Goal: Task Accomplishment & Management: Complete application form

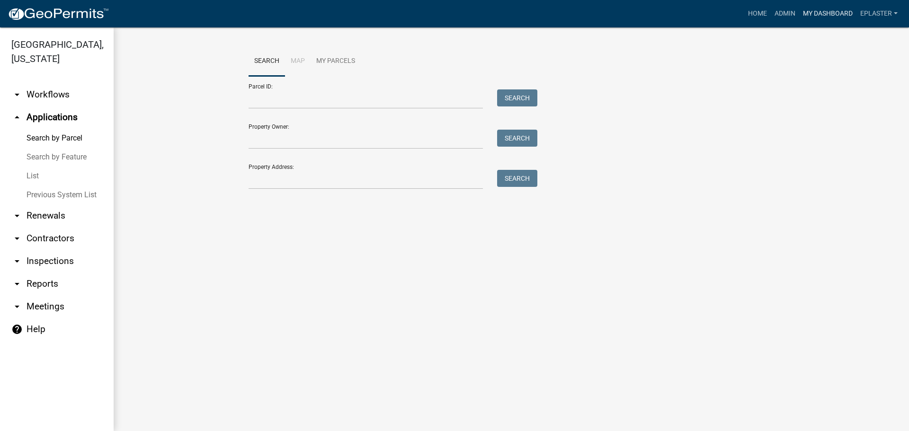
click at [833, 14] on link "My Dashboard" at bounding box center [827, 14] width 57 height 18
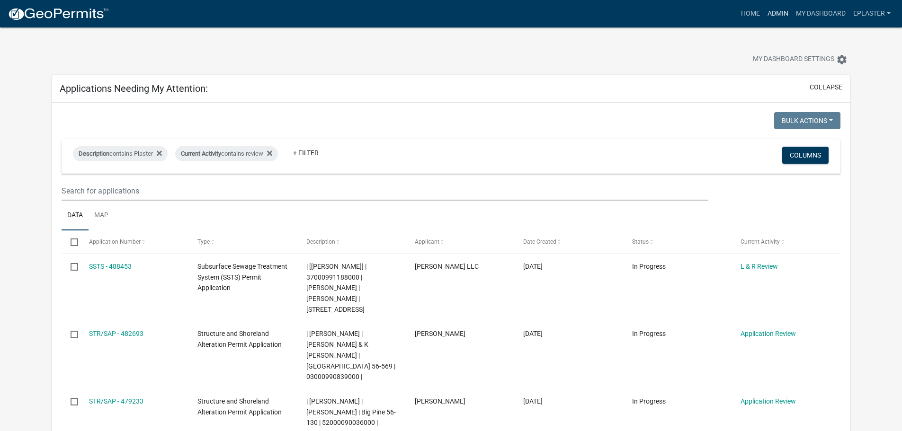
click at [783, 12] on link "Admin" at bounding box center [778, 14] width 28 height 18
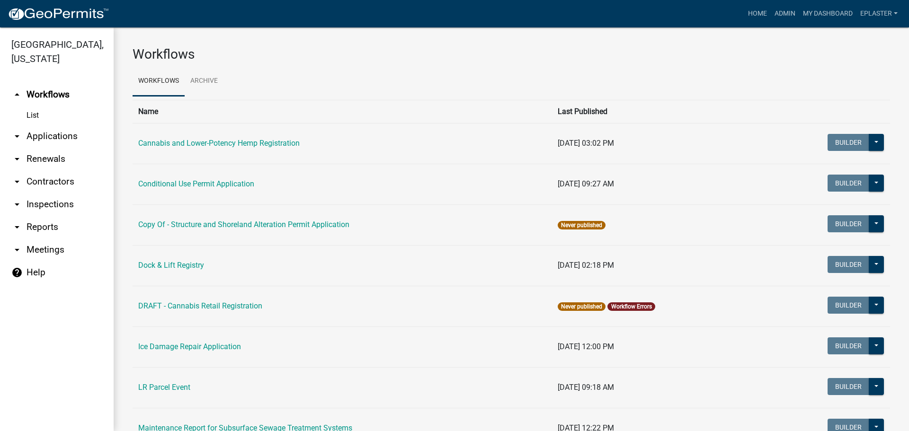
click at [58, 144] on link "arrow_drop_down Applications" at bounding box center [57, 136] width 114 height 23
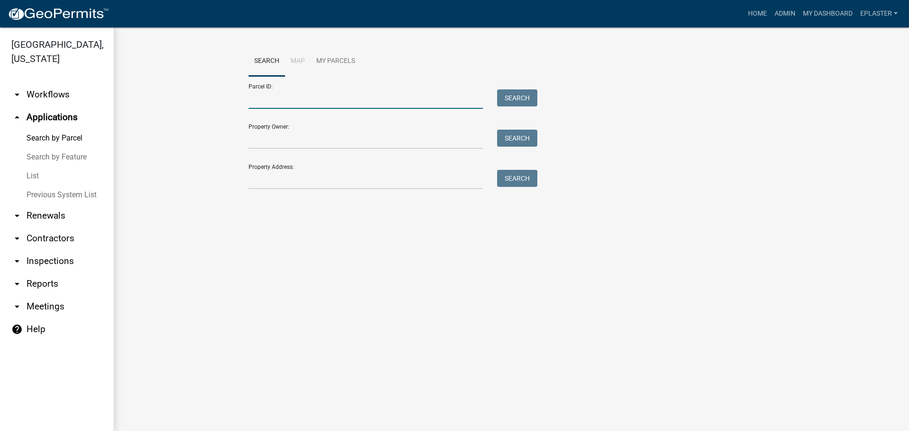
click at [280, 98] on input "Parcel ID:" at bounding box center [366, 99] width 234 height 19
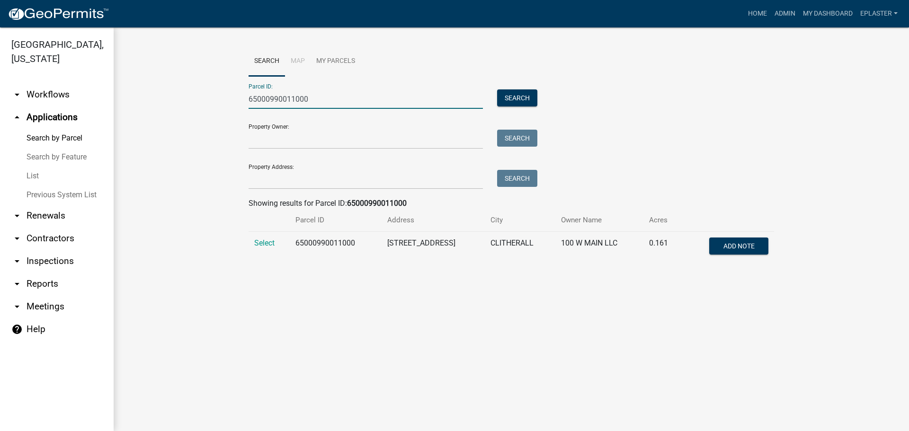
type input "65000990011000"
click at [261, 249] on td "Select" at bounding box center [269, 247] width 41 height 31
click at [261, 247] on span "Select" at bounding box center [264, 243] width 20 height 9
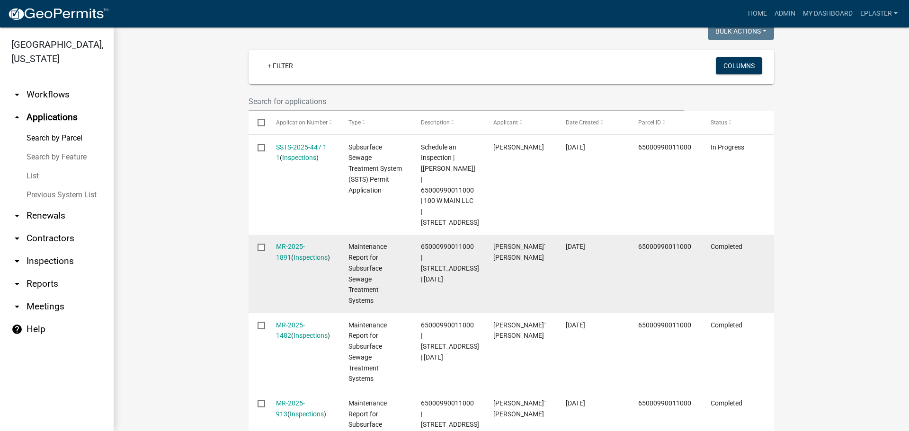
scroll to position [275, 0]
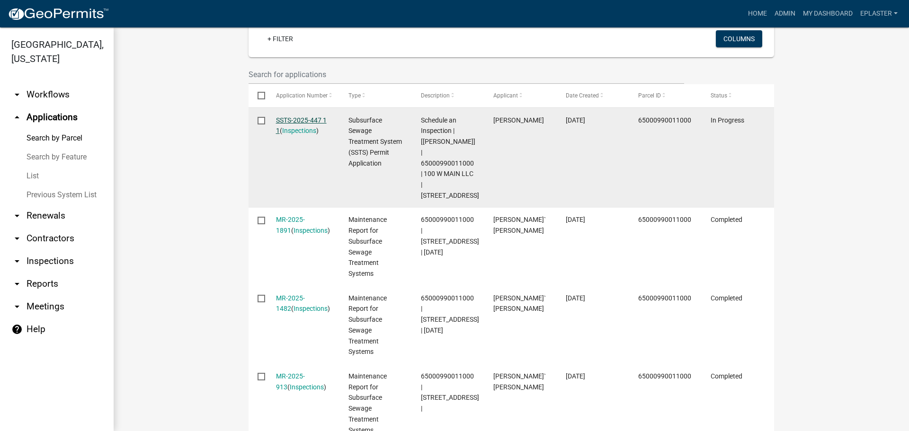
click at [313, 120] on link "SSTS-2025-447 1 1" at bounding box center [301, 125] width 51 height 18
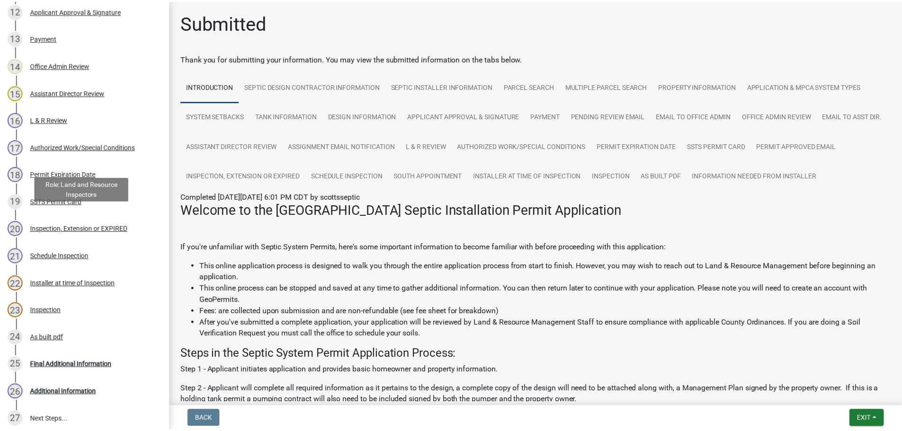
scroll to position [590, 0]
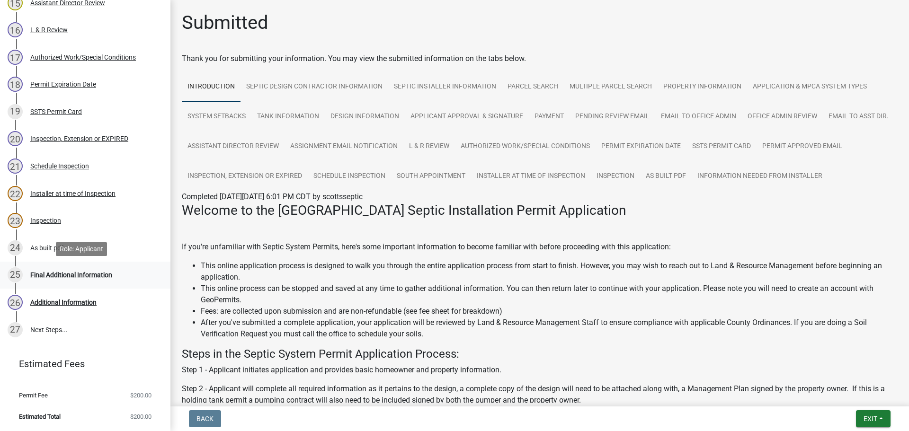
click at [100, 284] on link "25 Final Additional Information" at bounding box center [85, 275] width 170 height 27
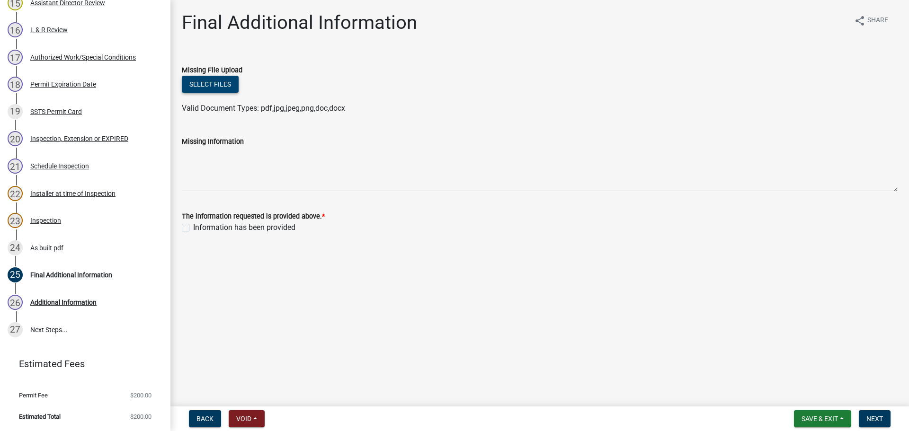
click at [219, 86] on button "Select files" at bounding box center [210, 84] width 57 height 17
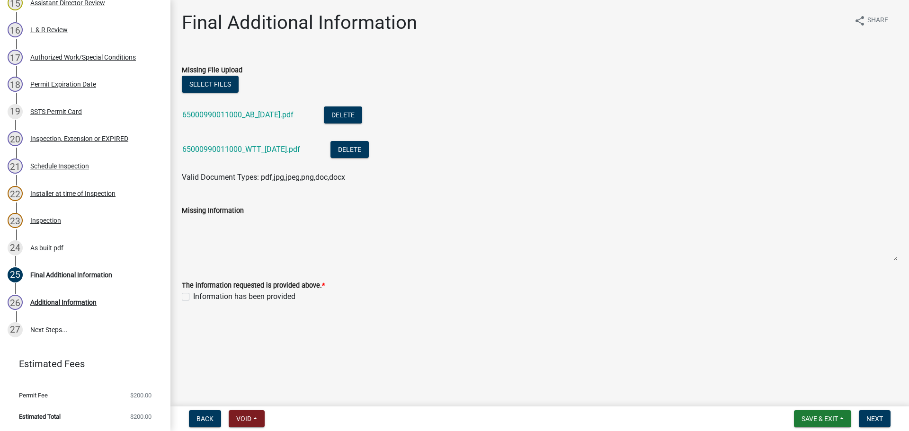
click at [193, 299] on label "Information has been provided" at bounding box center [244, 296] width 102 height 11
click at [193, 297] on input "Information has been provided" at bounding box center [196, 294] width 6 height 6
checkbox input "true"
click at [876, 420] on span "Next" at bounding box center [875, 419] width 17 height 8
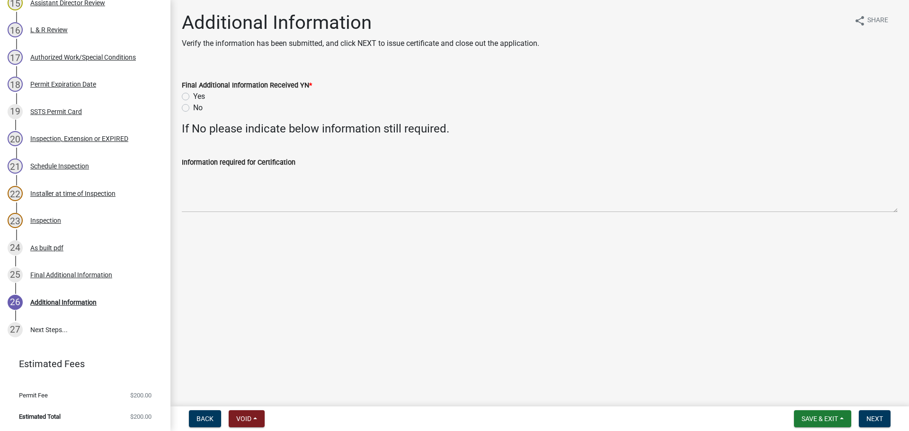
click at [193, 97] on label "Yes" at bounding box center [199, 96] width 12 height 11
click at [193, 97] on input "Yes" at bounding box center [196, 94] width 6 height 6
radio input "true"
click at [877, 422] on span "Next" at bounding box center [875, 419] width 17 height 8
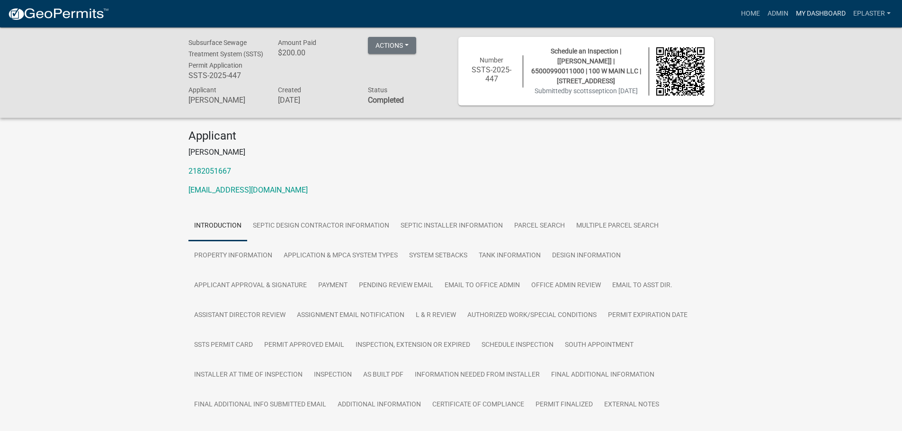
click at [817, 14] on link "My Dashboard" at bounding box center [820, 14] width 57 height 18
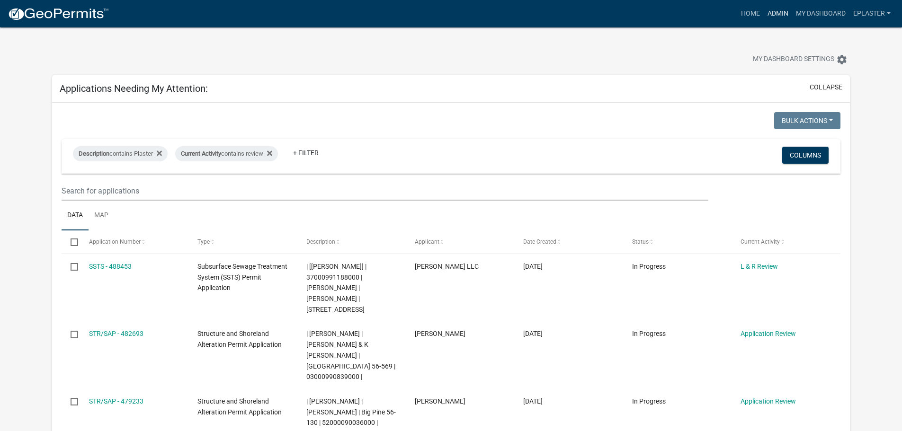
click at [779, 17] on link "Admin" at bounding box center [778, 14] width 28 height 18
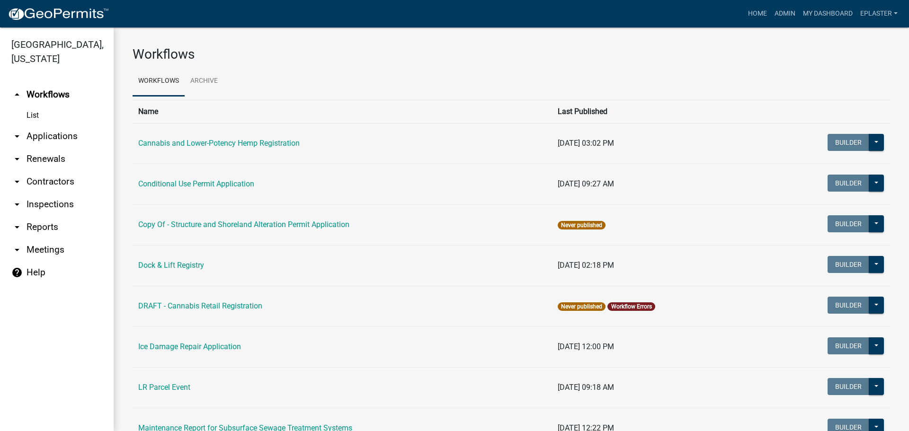
click at [46, 130] on link "arrow_drop_down Applications" at bounding box center [57, 136] width 114 height 23
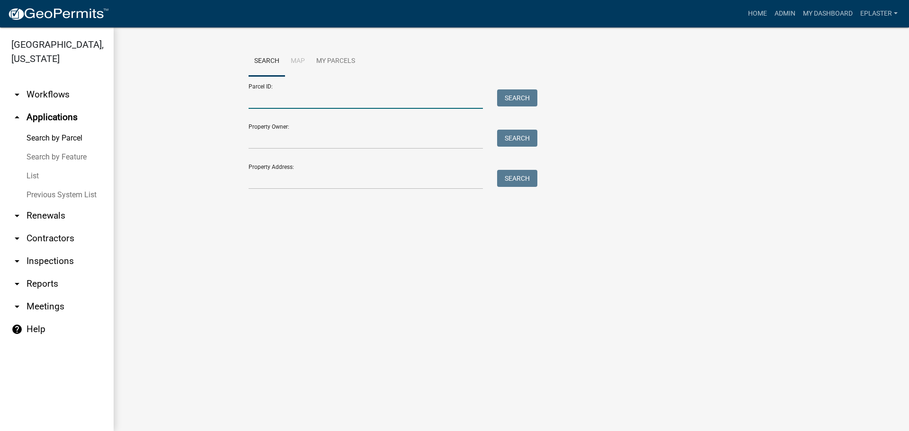
click at [263, 91] on input "Parcel ID:" at bounding box center [366, 99] width 234 height 19
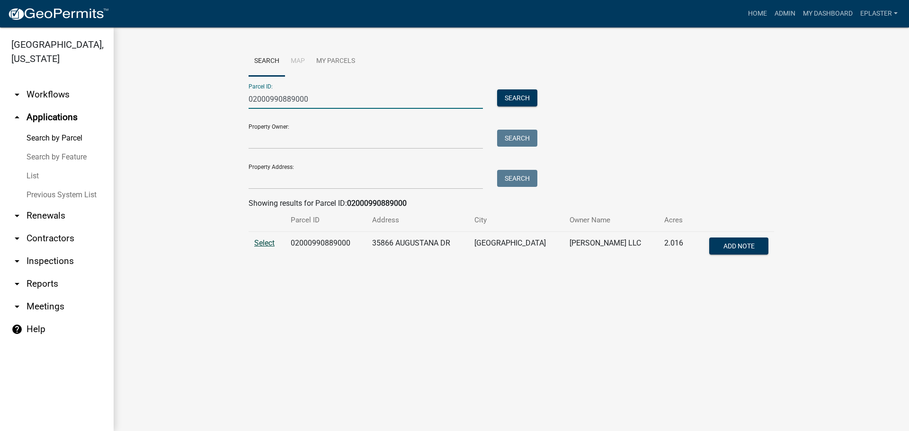
type input "02000990889000"
click at [263, 243] on span "Select" at bounding box center [264, 243] width 20 height 9
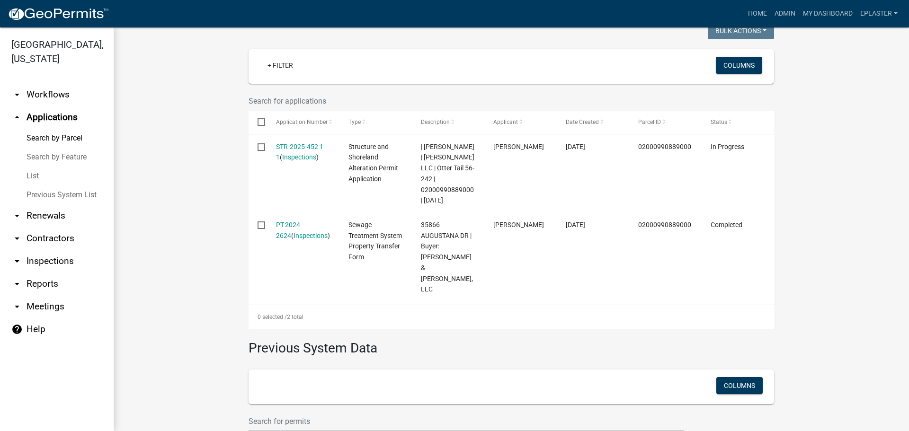
scroll to position [249, 0]
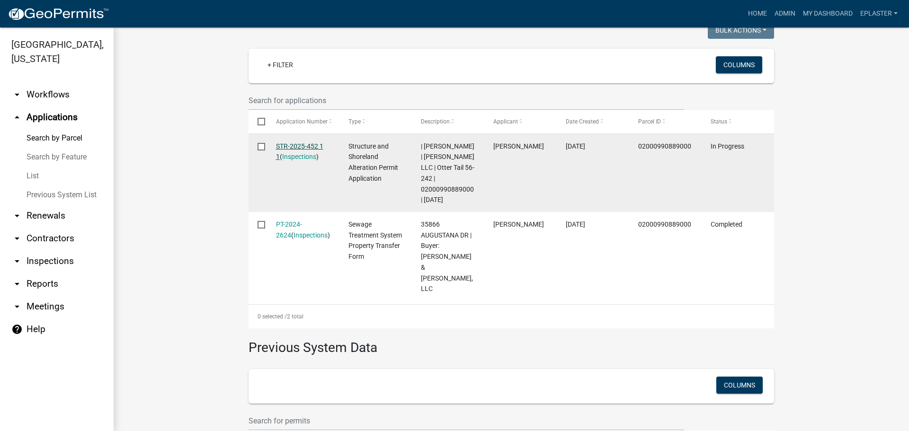
click at [322, 145] on link "STR-2025-452 1 1" at bounding box center [299, 152] width 47 height 18
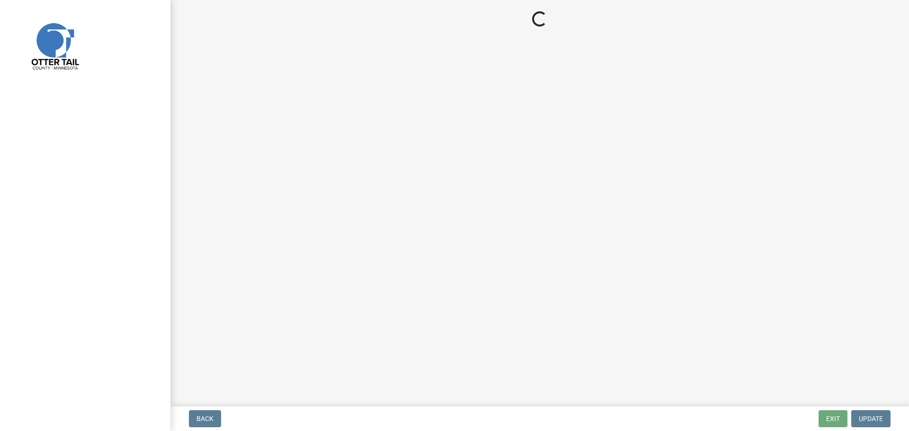
select select "710d5f49-2663-4e73-9718-d0c4e189f5ed"
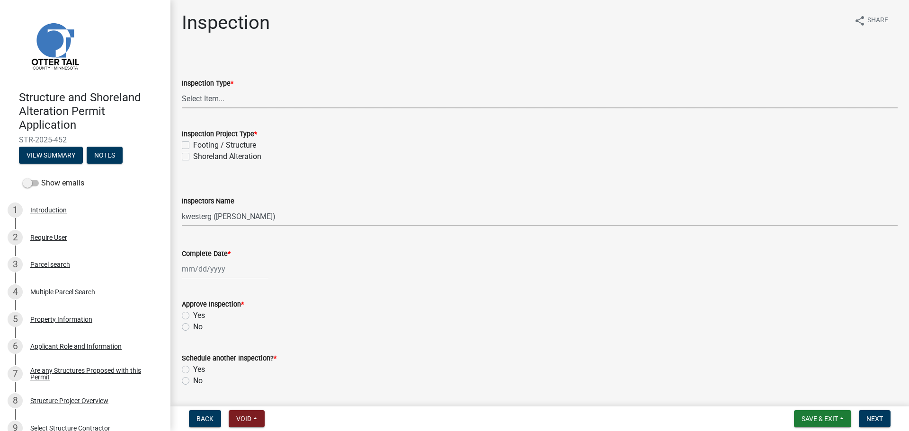
click at [195, 97] on select "Select Item... Inspection Complete Partial Inspection Inspected Not Built" at bounding box center [540, 98] width 716 height 19
click at [182, 89] on select "Select Item... Inspection Complete Partial Inspection Inspected Not Built" at bounding box center [540, 98] width 716 height 19
select select "409c2f88-eb3f-474f-aeae-54c427f2203e"
click at [193, 146] on label "Footing / Structure" at bounding box center [224, 145] width 63 height 11
click at [193, 146] on input "Footing / Structure" at bounding box center [196, 143] width 6 height 6
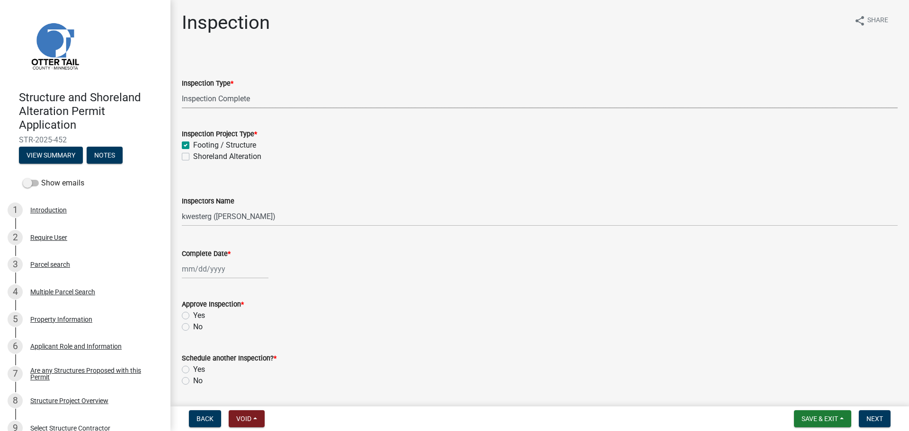
checkbox input "true"
click at [193, 158] on label "Shoreland Alteration" at bounding box center [227, 156] width 68 height 11
click at [193, 157] on input "Shoreland Alteration" at bounding box center [196, 154] width 6 height 6
checkbox input "true"
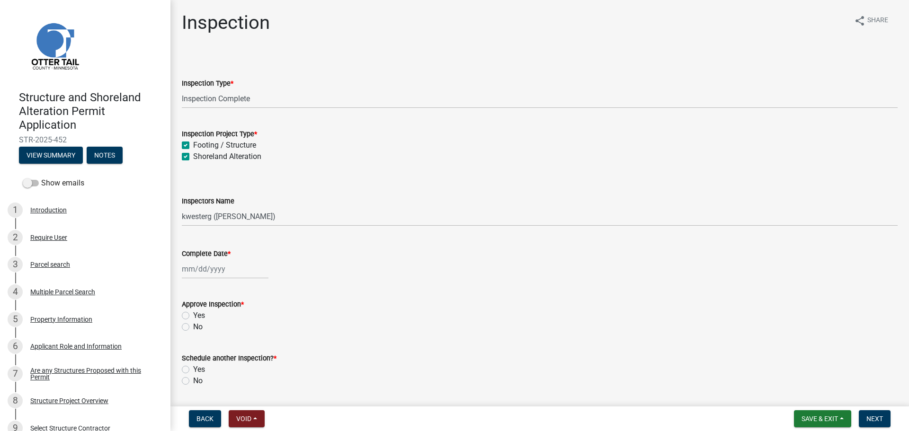
checkbox input "true"
click at [194, 218] on select "Select Item... cwleclair ([PERSON_NAME]) btollefson ([PERSON_NAME]) abusko ([PE…" at bounding box center [540, 216] width 716 height 19
select select "ab4afe9b-f255-4bf6-b29f-35714790ba70"
click at [182, 207] on select "Select Item... cwleclair ([PERSON_NAME]) btollefson ([PERSON_NAME]) abusko ([PE…" at bounding box center [540, 216] width 716 height 19
click at [183, 268] on div at bounding box center [225, 269] width 87 height 19
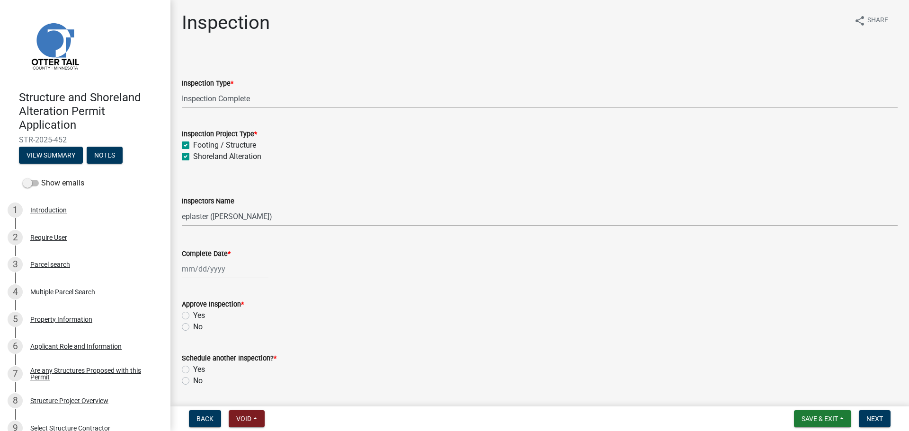
select select "10"
select select "2025"
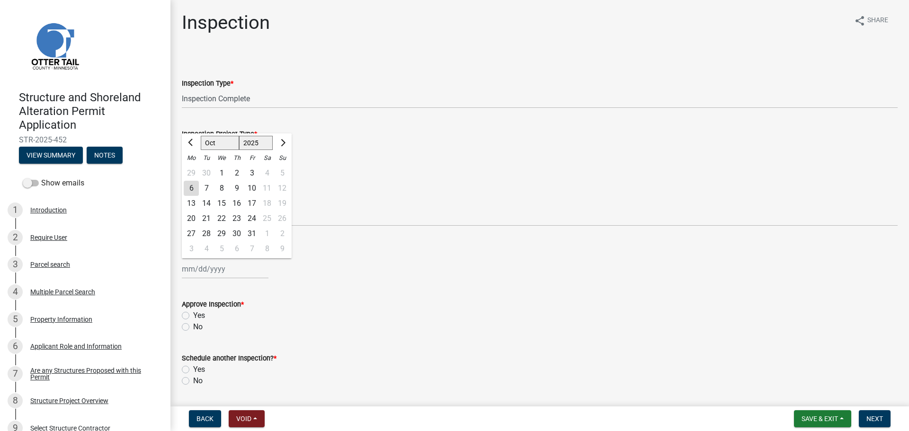
click at [196, 187] on div "6" at bounding box center [191, 188] width 15 height 15
type input "[DATE]"
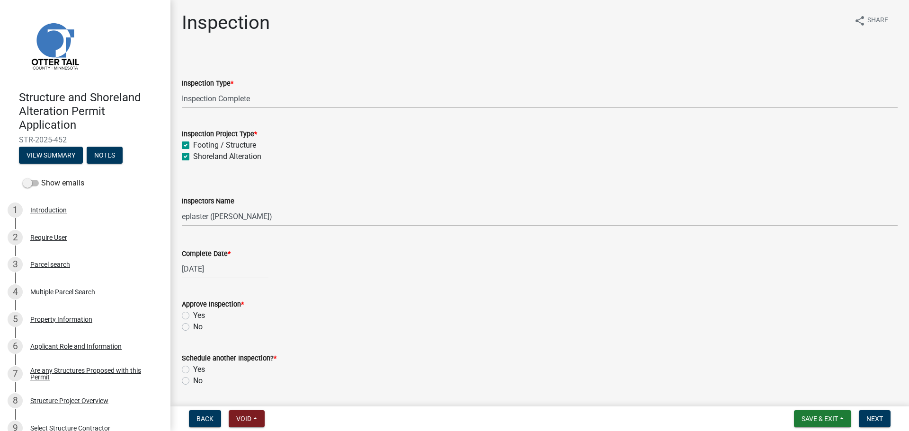
click at [193, 314] on label "Yes" at bounding box center [199, 315] width 12 height 11
click at [193, 314] on input "Yes" at bounding box center [196, 313] width 6 height 6
radio input "true"
click at [193, 381] on label "No" at bounding box center [197, 381] width 9 height 11
click at [193, 381] on input "No" at bounding box center [196, 379] width 6 height 6
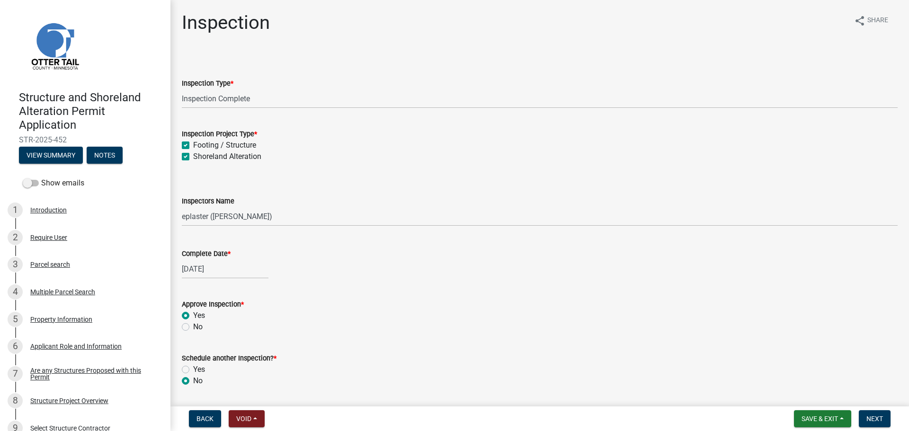
radio input "true"
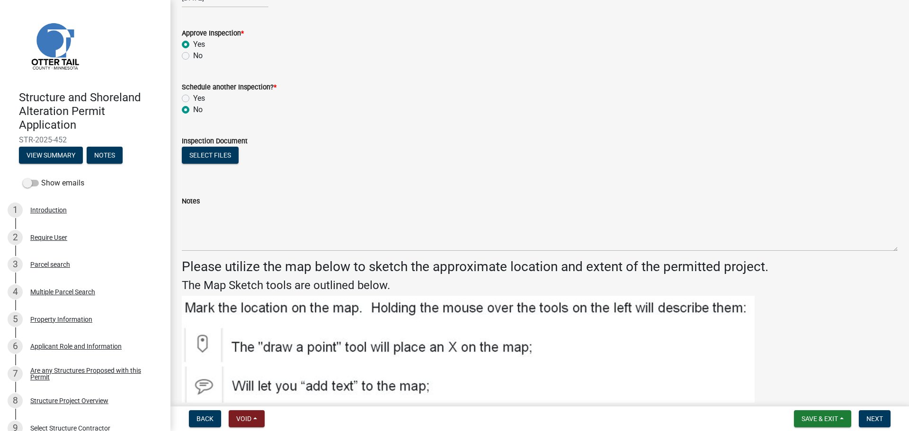
scroll to position [272, 0]
click at [227, 154] on button "Select files" at bounding box center [210, 154] width 57 height 17
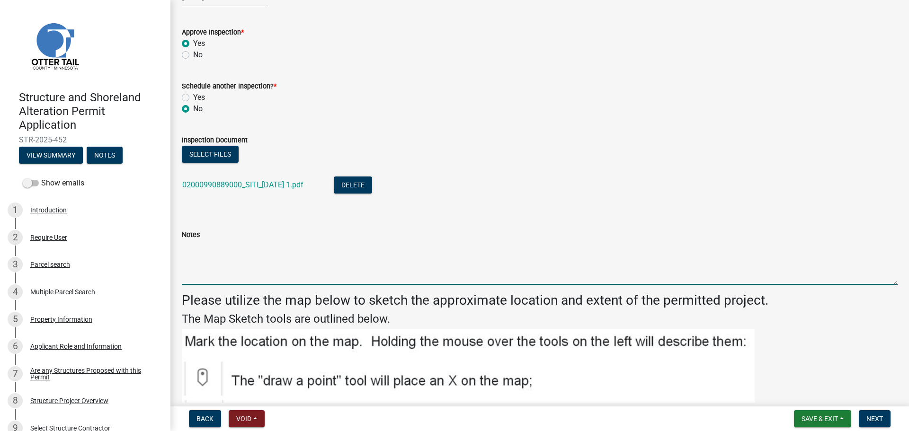
click at [230, 265] on textarea "Notes" at bounding box center [540, 263] width 716 height 45
type textarea "Meets all setbacks."
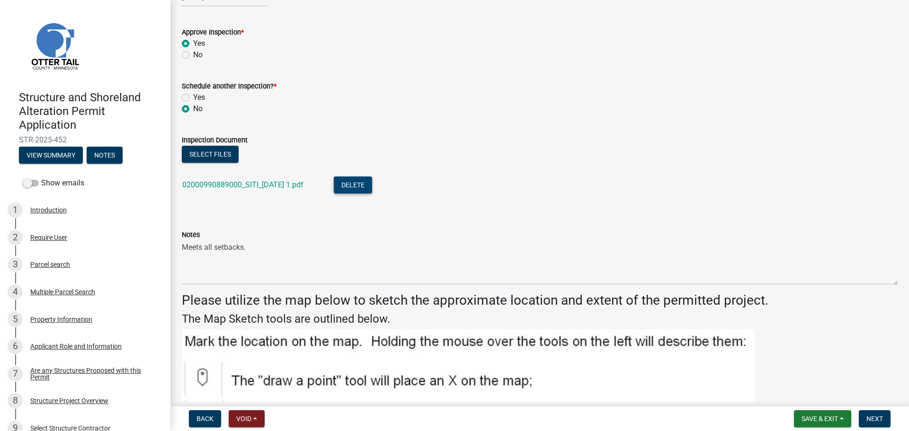
click at [358, 177] on button "Delete" at bounding box center [353, 185] width 38 height 17
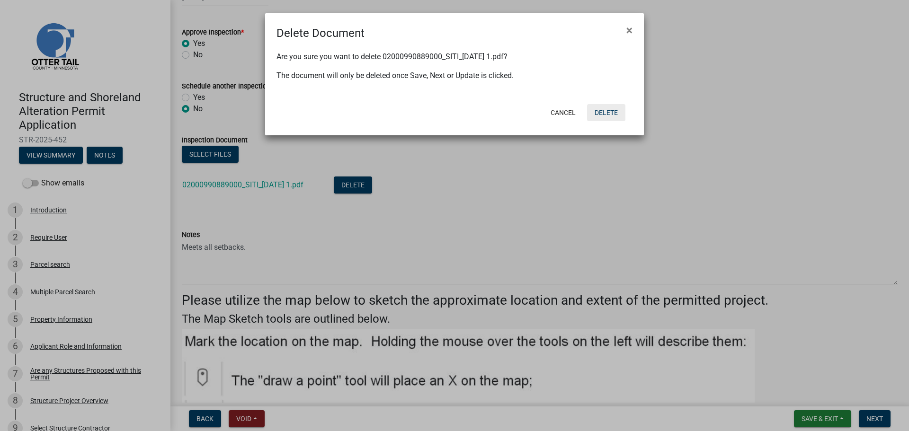
click at [606, 110] on button "Delete" at bounding box center [606, 112] width 38 height 17
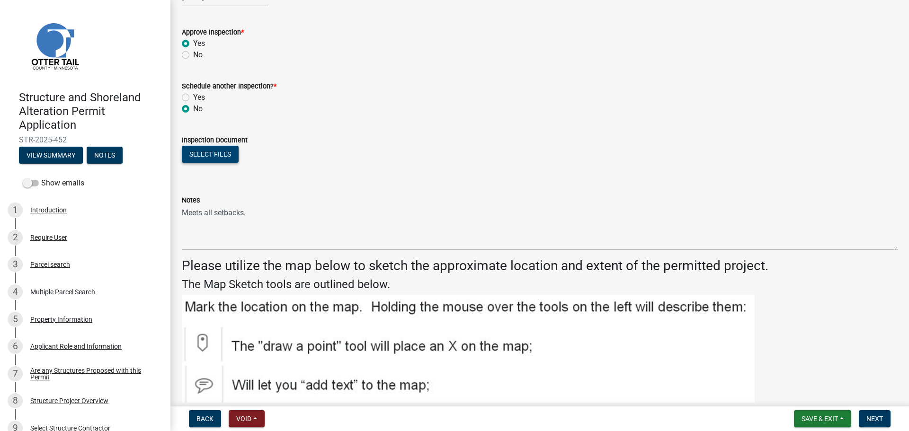
click at [224, 157] on button "Select files" at bounding box center [210, 154] width 57 height 17
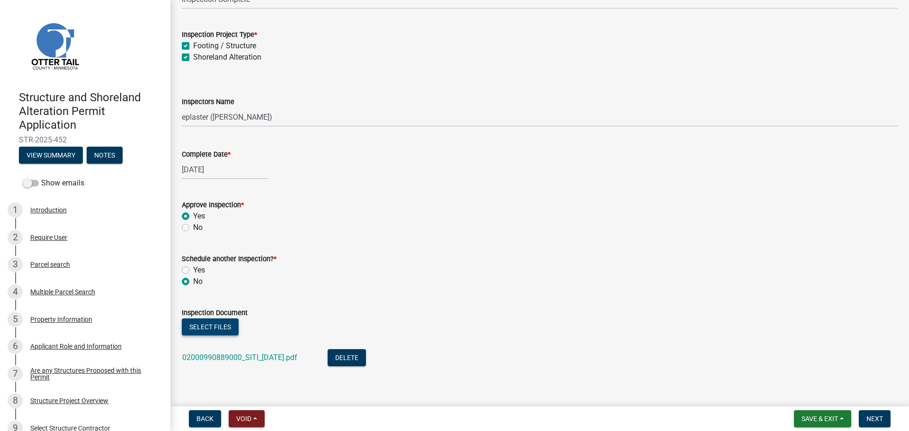
scroll to position [95, 0]
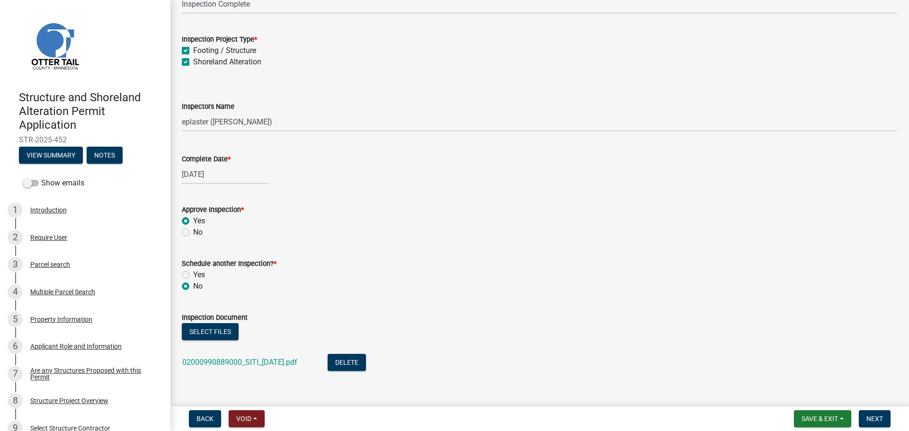
click at [190, 171] on div "[DATE]" at bounding box center [225, 174] width 87 height 19
select select "10"
select select "2025"
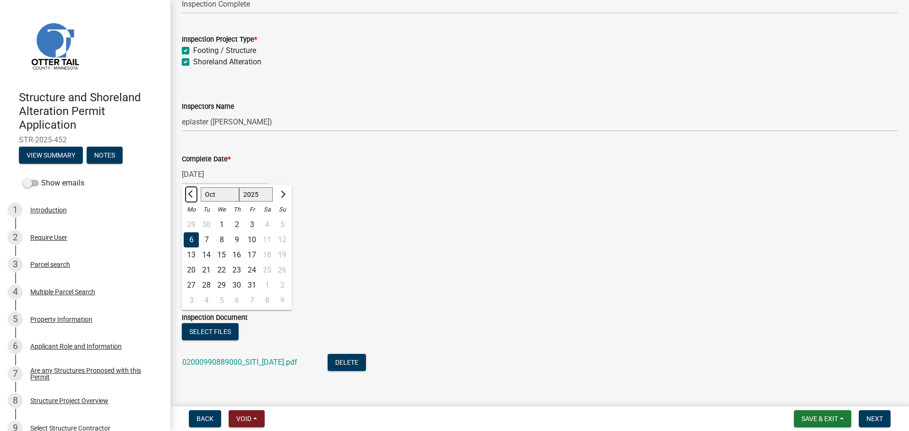
click at [192, 193] on span "Previous month" at bounding box center [191, 194] width 7 height 7
select select "9"
click at [224, 270] on div "24" at bounding box center [221, 270] width 15 height 15
type input "[DATE]"
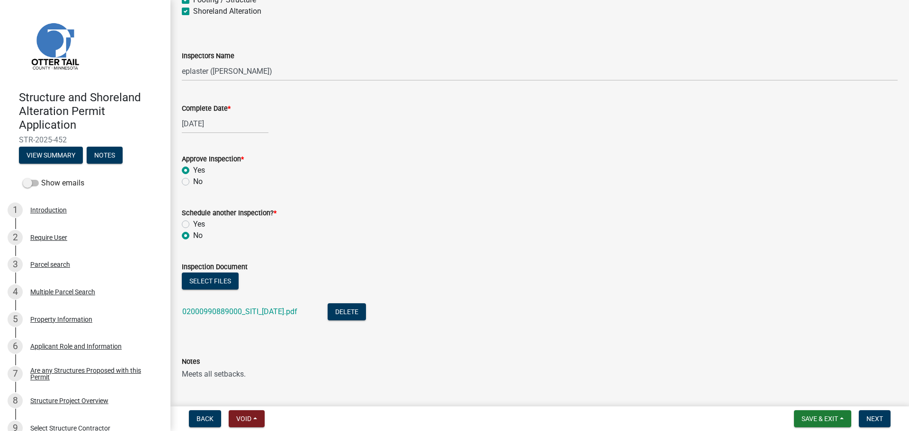
scroll to position [308, 0]
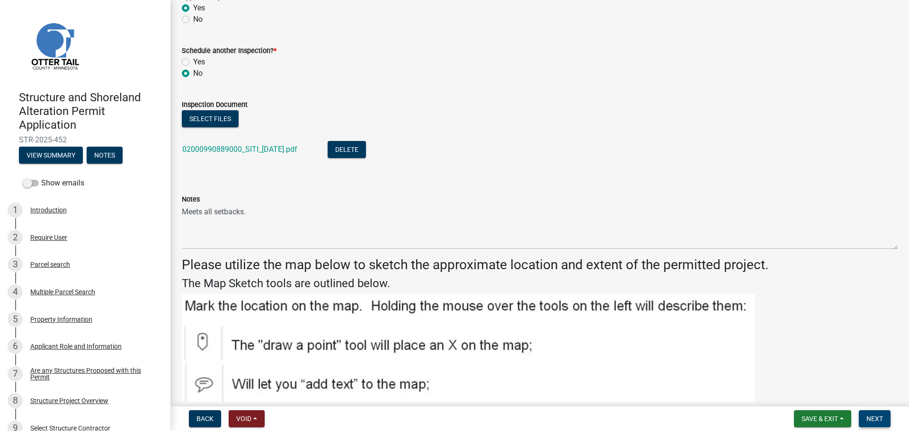
click at [884, 420] on button "Next" at bounding box center [875, 419] width 32 height 17
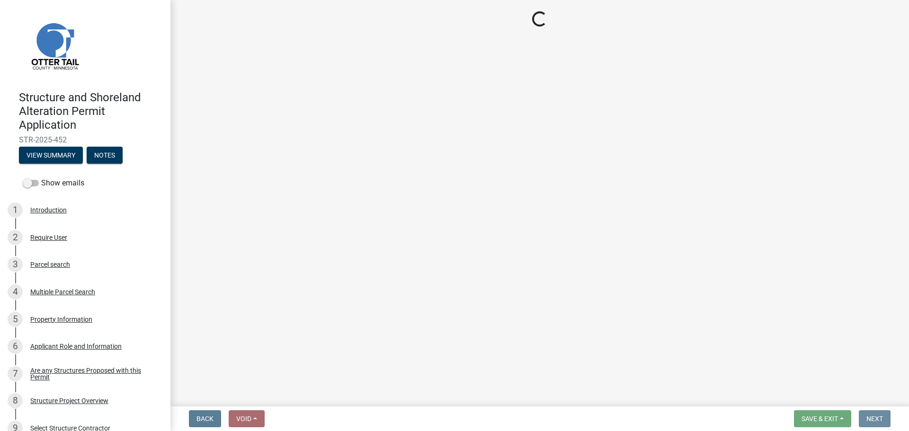
scroll to position [0, 0]
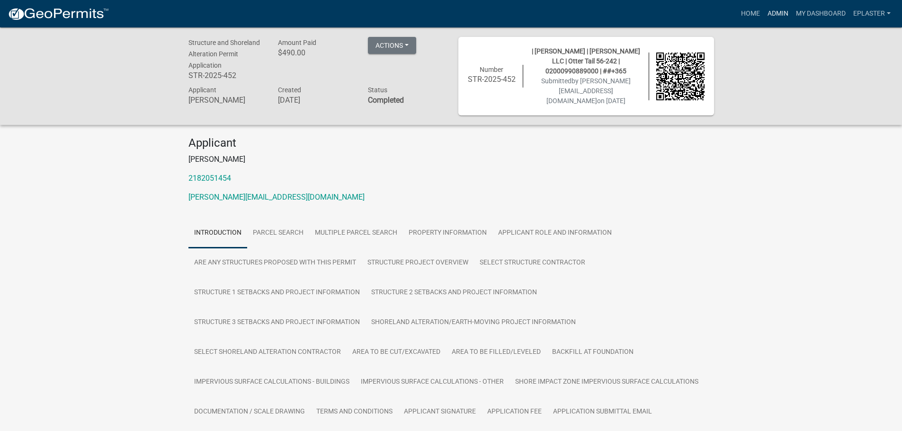
click at [779, 12] on link "Admin" at bounding box center [778, 14] width 28 height 18
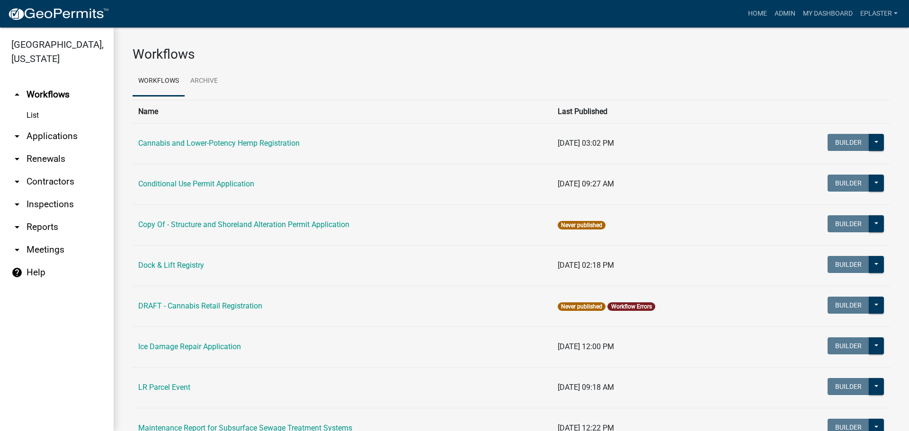
click at [30, 141] on link "arrow_drop_down Applications" at bounding box center [57, 136] width 114 height 23
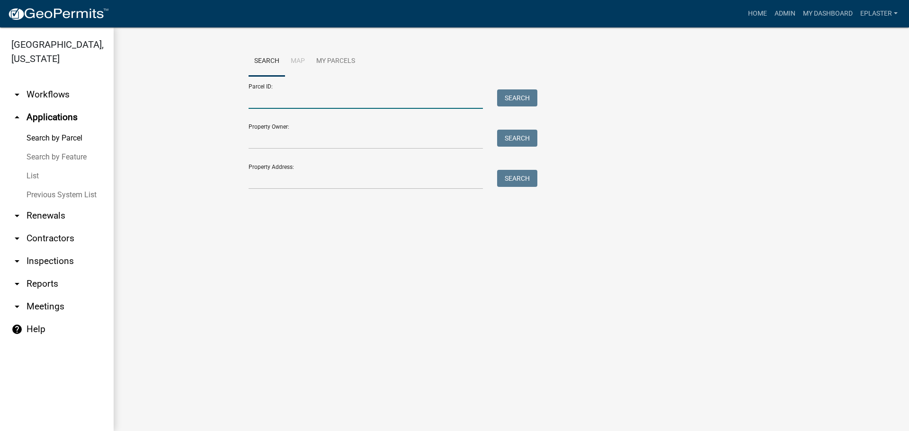
click at [276, 102] on input "Parcel ID:" at bounding box center [366, 99] width 234 height 19
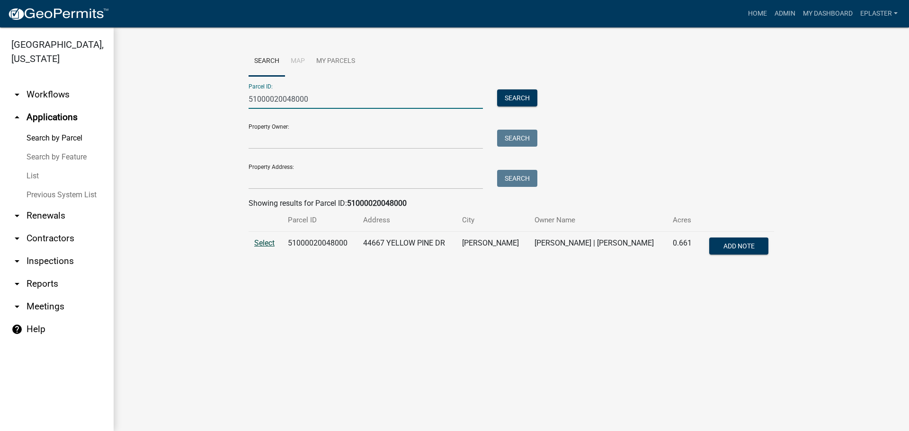
type input "51000020048000"
click at [257, 243] on span "Select" at bounding box center [264, 243] width 20 height 9
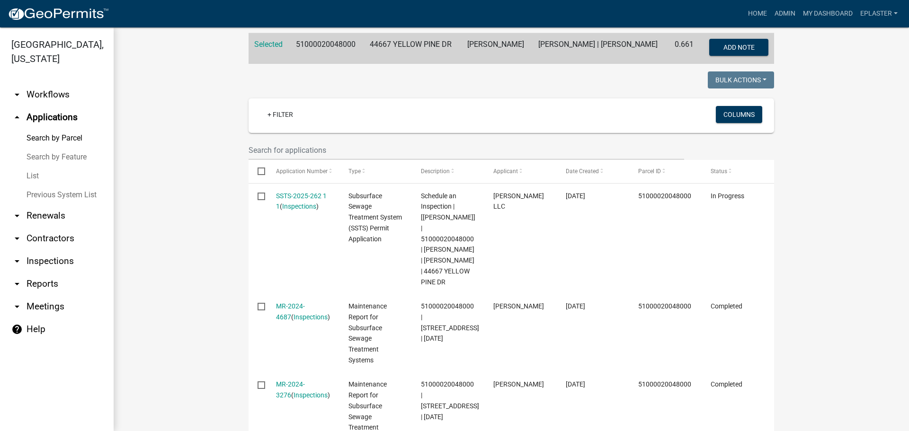
scroll to position [154, 0]
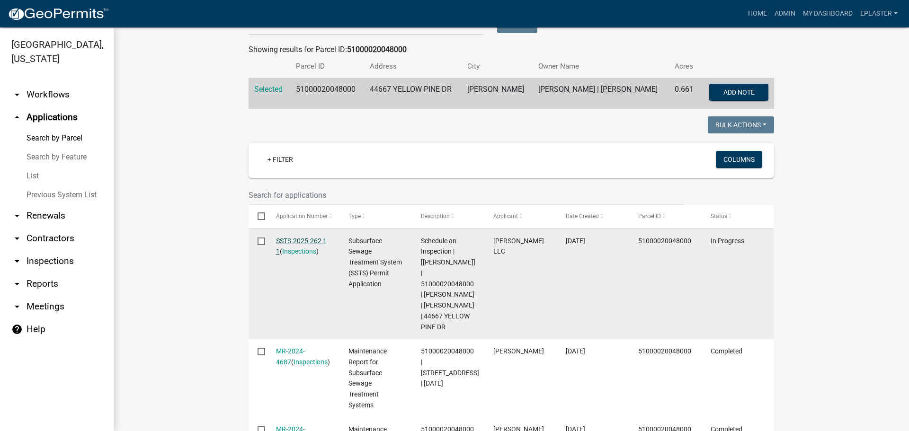
click at [304, 240] on link "SSTS-2025-262 1 1" at bounding box center [301, 246] width 51 height 18
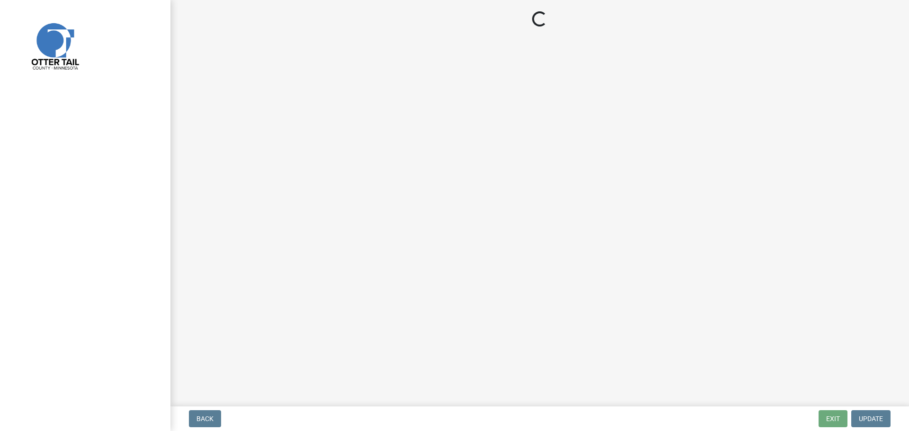
select select "710d5f49-2663-4e73-9718-d0c4e189f5ed"
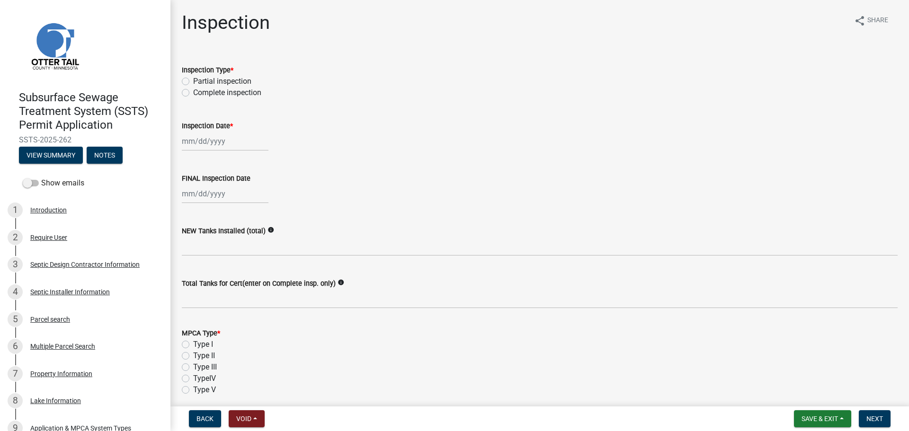
click at [193, 92] on label "Complete inspection" at bounding box center [227, 92] width 68 height 11
click at [193, 92] on input "Complete inspection" at bounding box center [196, 90] width 6 height 6
radio input "true"
click at [191, 139] on div at bounding box center [225, 141] width 87 height 19
select select "10"
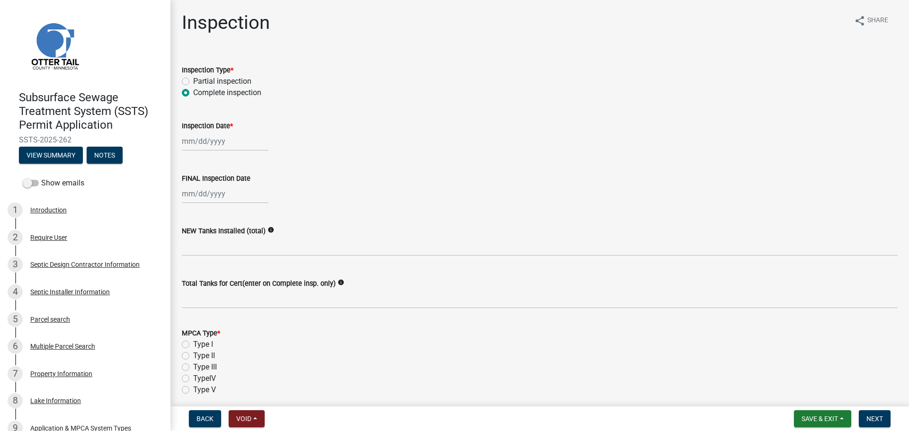
select select "2025"
click at [192, 208] on div "6" at bounding box center [191, 206] width 15 height 15
type input "[DATE]"
select select "10"
select select "2025"
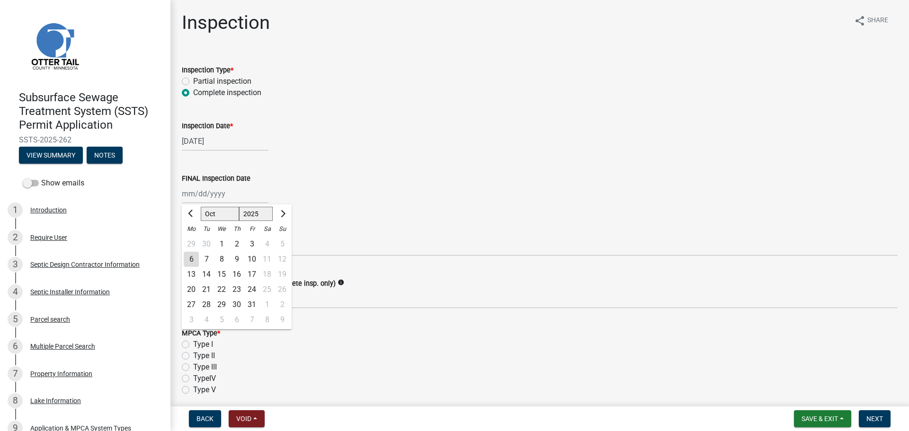
click at [192, 200] on div "[PERSON_NAME] Feb Mar Apr [PERSON_NAME][DATE] Oct Nov [DATE] 1526 1527 1528 152…" at bounding box center [225, 193] width 87 height 19
click at [190, 257] on div "6" at bounding box center [191, 259] width 15 height 15
type input "[DATE]"
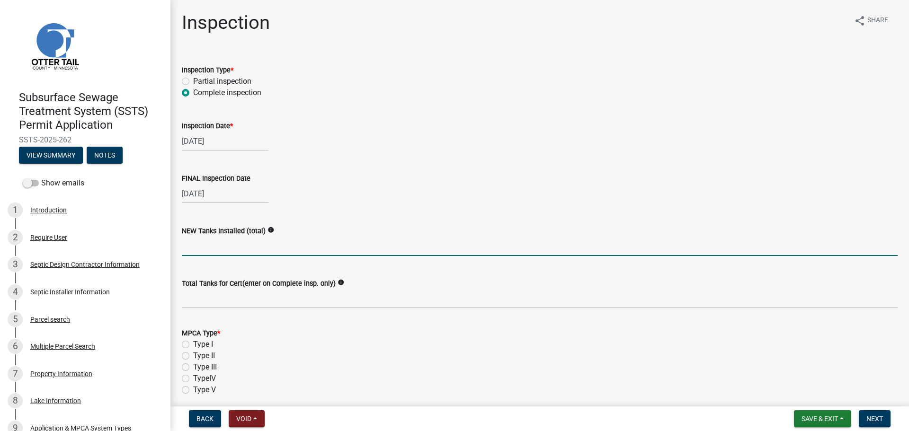
click at [192, 242] on input "text" at bounding box center [540, 246] width 716 height 19
type input "1"
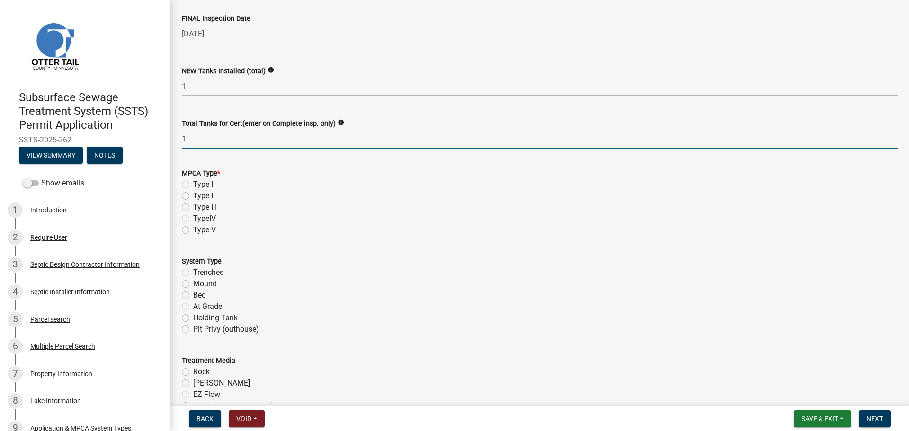
scroll to position [166, 0]
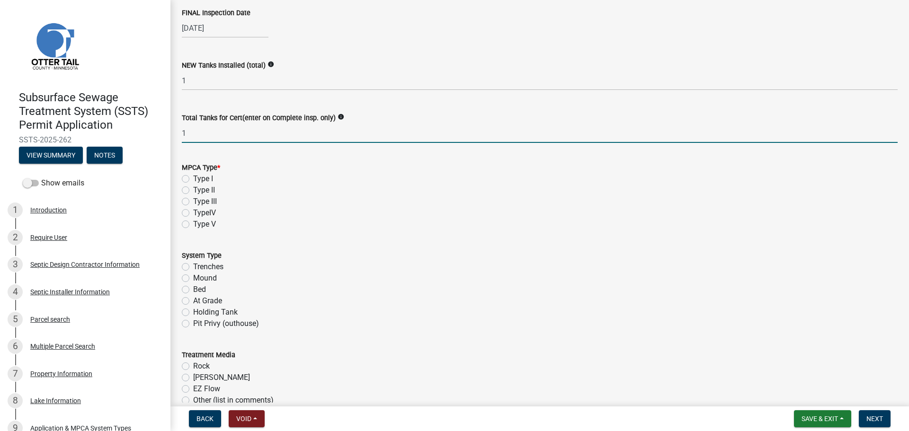
type input "1"
click at [193, 189] on label "Type II" at bounding box center [204, 190] width 22 height 11
click at [193, 189] on input "Type II" at bounding box center [196, 188] width 6 height 6
radio input "true"
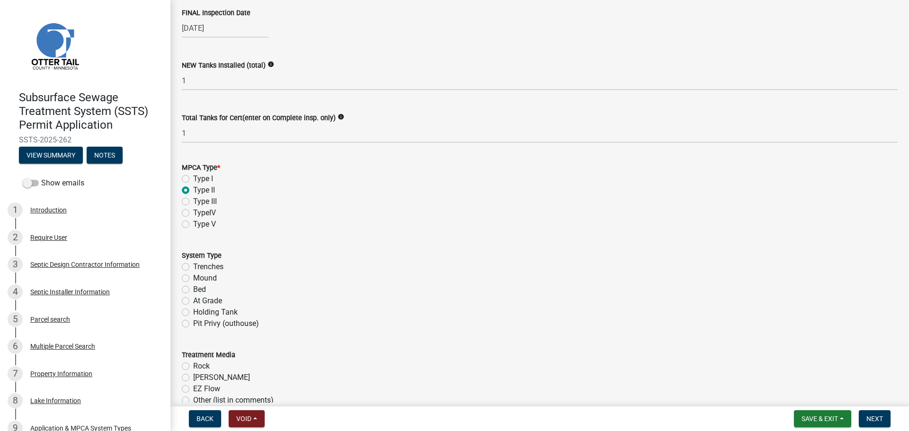
click at [193, 313] on label "Holding Tank" at bounding box center [215, 312] width 45 height 11
click at [193, 313] on input "Holding Tank" at bounding box center [196, 310] width 6 height 6
radio input "true"
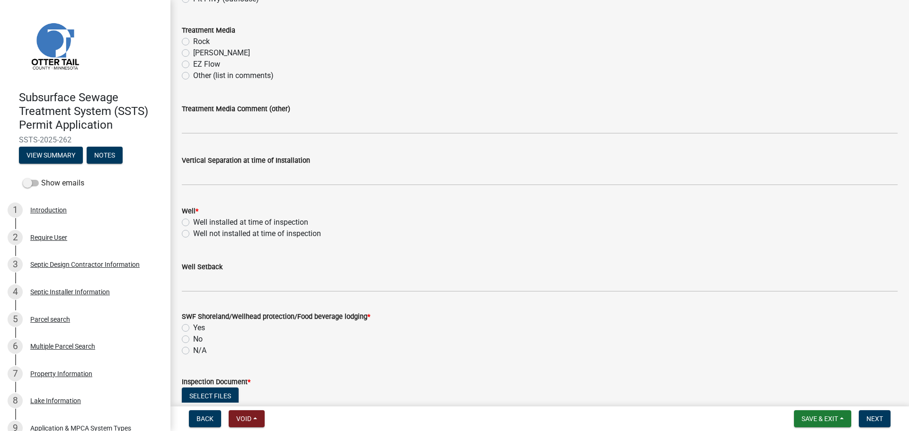
scroll to position [509, 0]
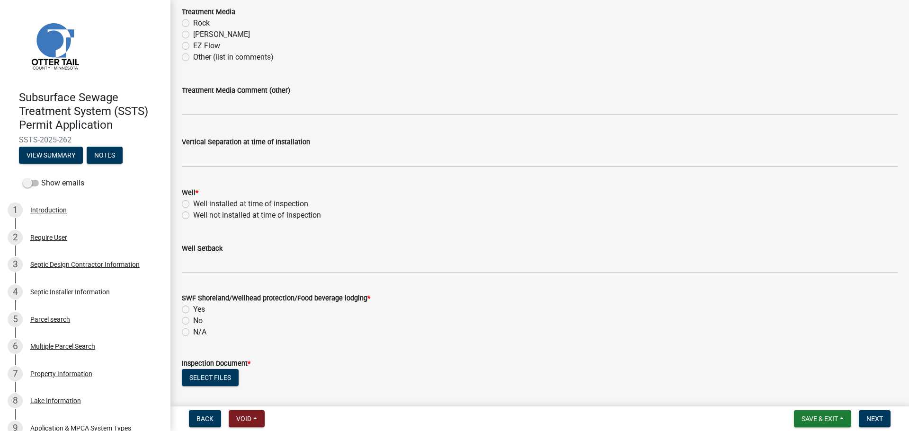
click at [193, 204] on label "Well installed at time of inspection" at bounding box center [250, 203] width 115 height 11
click at [193, 204] on input "Well installed at time of inspection" at bounding box center [196, 201] width 6 height 6
radio input "true"
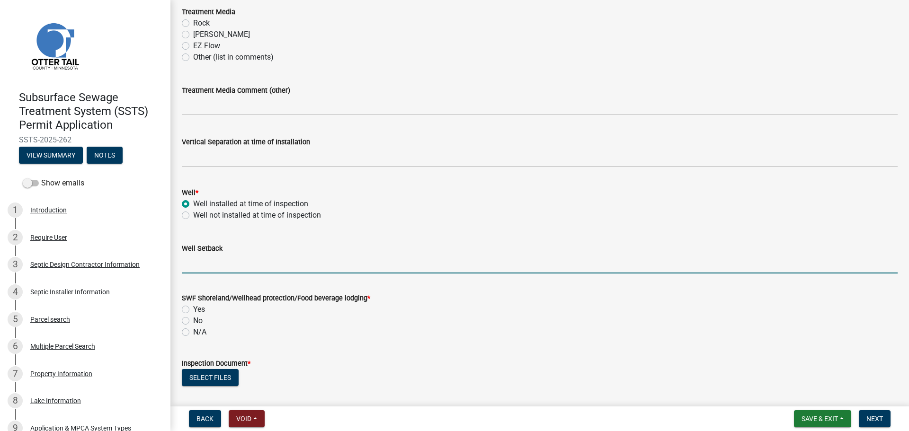
click at [203, 261] on input "Well Setback" at bounding box center [540, 263] width 716 height 19
type input "50+/75"
click at [193, 309] on label "Yes" at bounding box center [199, 309] width 12 height 11
click at [193, 309] on input "Yes" at bounding box center [196, 307] width 6 height 6
radio input "true"
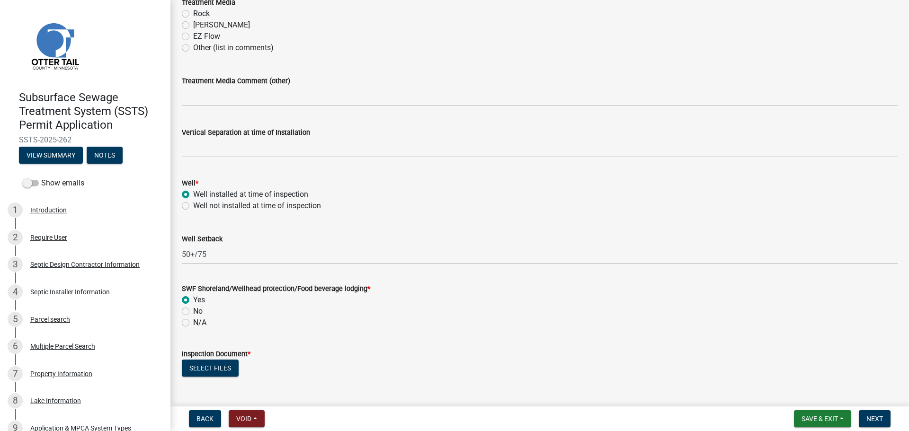
scroll to position [521, 0]
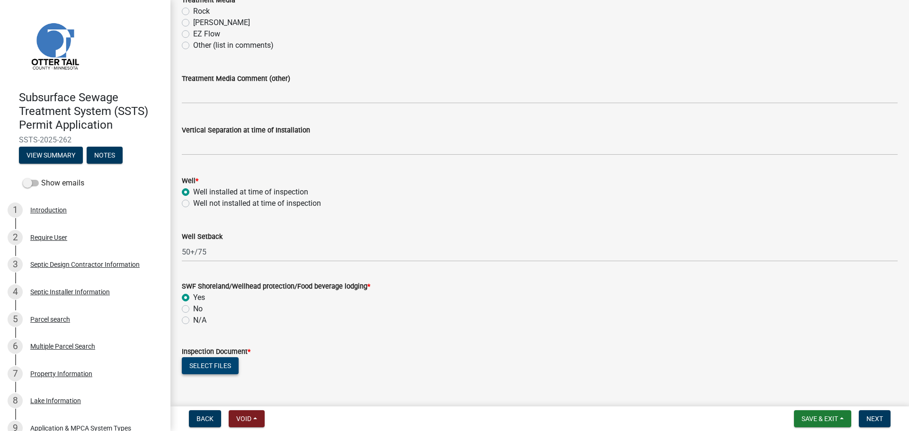
click at [219, 361] on button "Select files" at bounding box center [210, 366] width 57 height 17
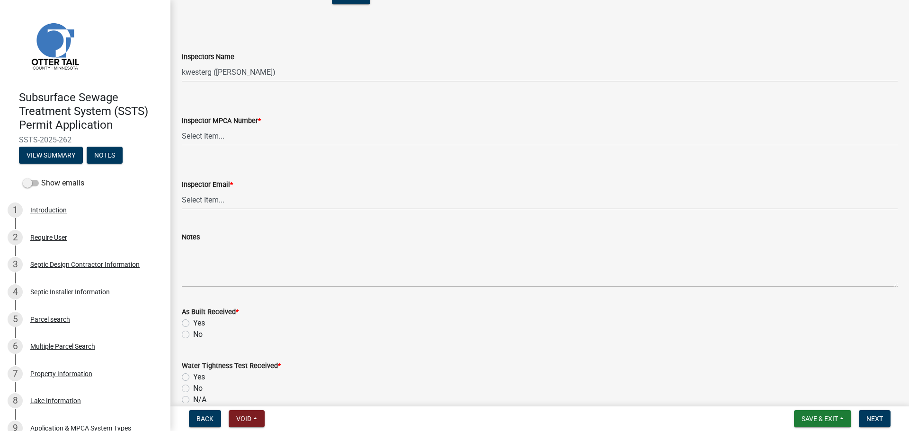
scroll to position [923, 0]
click at [186, 64] on select "Select Item... btollefson ([PERSON_NAME]) [PERSON_NAME] ([PERSON_NAME]) eplaste…" at bounding box center [540, 70] width 716 height 19
select select "ab4afe9b-f255-4bf6-b29f-35714790ba70"
click at [182, 61] on select "Select Item... btollefson ([PERSON_NAME]) [PERSON_NAME] ([PERSON_NAME]) eplaste…" at bounding box center [540, 70] width 716 height 19
click at [198, 142] on select "Select Item... [PERSON_NAME] (10415) [PERSON_NAME] (924) [PERSON_NAME] (1957) […" at bounding box center [540, 134] width 716 height 19
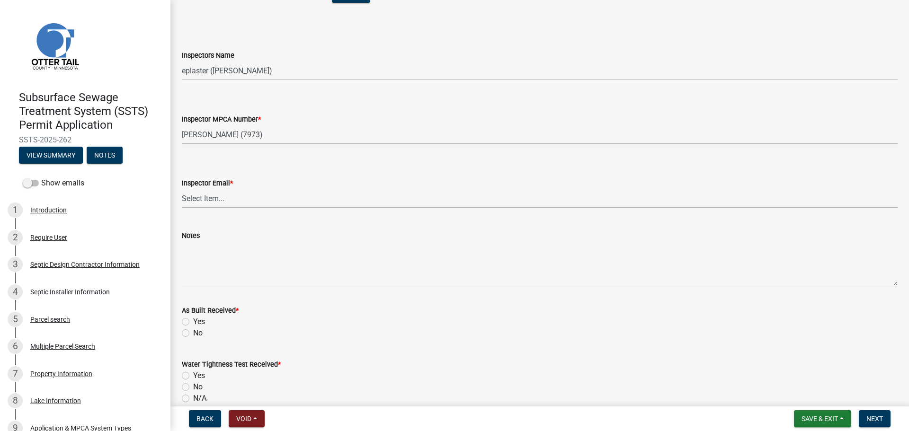
click at [182, 125] on select "Select Item... [PERSON_NAME] (10415) [PERSON_NAME] (924) [PERSON_NAME] (1957) […" at bounding box center [540, 134] width 716 height 19
select select "4857f273-0e9a-4084-85c8-075cbcf0902e"
click at [201, 200] on select "Select Item... [PERSON_NAME] ([EMAIL_ADDRESS][DOMAIN_NAME]) [PERSON_NAME] ([EMA…" at bounding box center [540, 198] width 716 height 19
click at [182, 189] on select "Select Item... [PERSON_NAME] ([EMAIL_ADDRESS][DOMAIN_NAME]) [PERSON_NAME] ([EMA…" at bounding box center [540, 198] width 716 height 19
select select "318b8207-6619-4c37-8bd8-783b28c7307f"
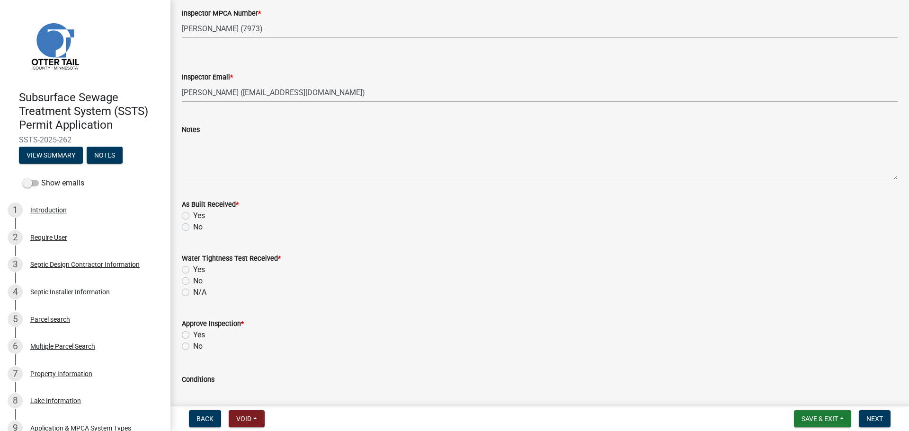
scroll to position [1030, 0]
click at [193, 228] on label "No" at bounding box center [197, 226] width 9 height 11
click at [193, 227] on input "No" at bounding box center [196, 224] width 6 height 6
radio input "true"
click at [193, 279] on label "No" at bounding box center [197, 280] width 9 height 11
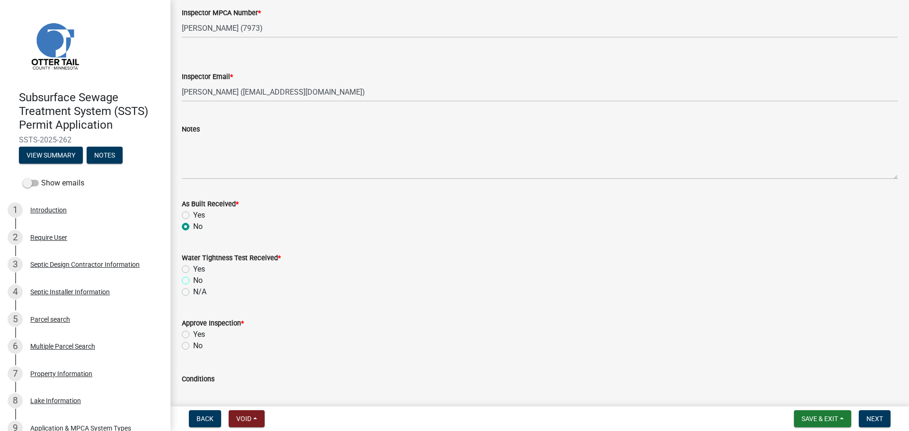
click at [193, 279] on input "No" at bounding box center [196, 278] width 6 height 6
radio input "true"
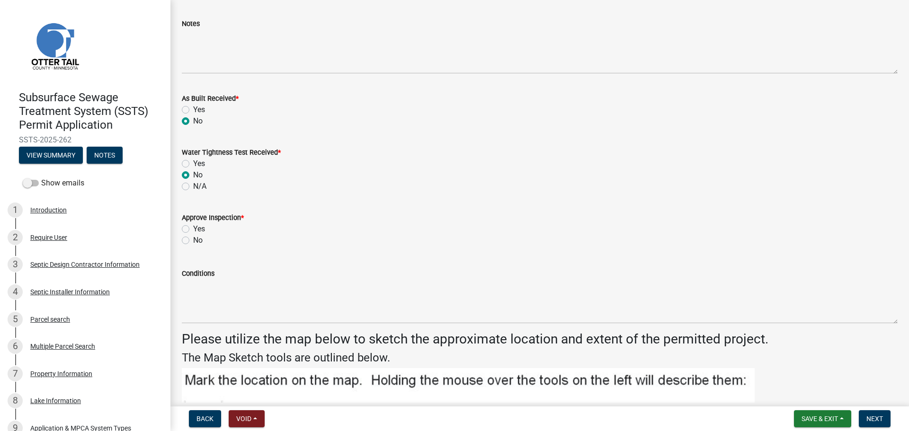
scroll to position [1137, 0]
click at [193, 228] on label "Yes" at bounding box center [199, 228] width 12 height 11
click at [193, 228] on input "Yes" at bounding box center [196, 226] width 6 height 6
radio input "true"
click at [878, 419] on span "Next" at bounding box center [875, 419] width 17 height 8
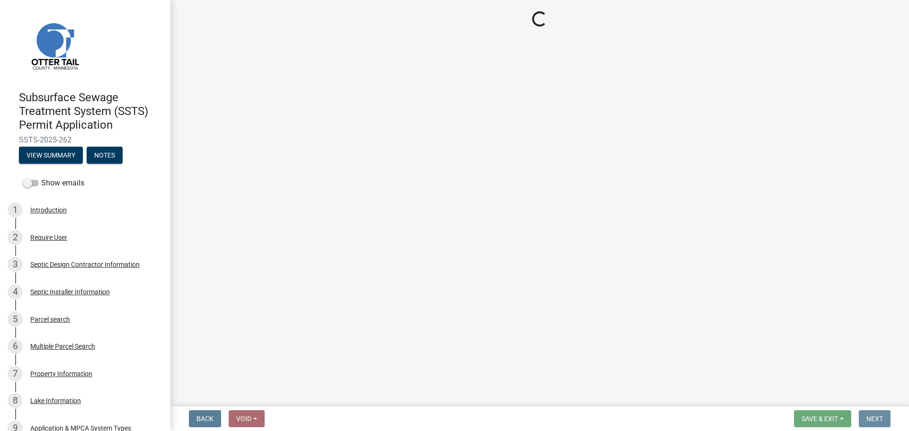
scroll to position [0, 0]
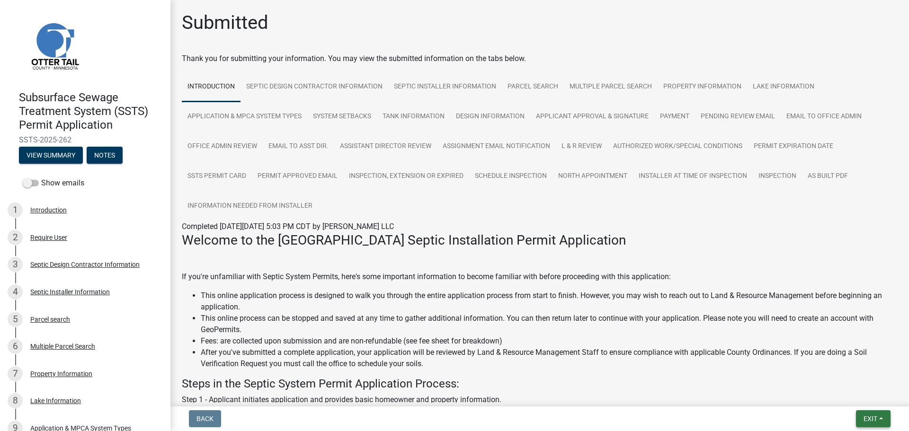
click at [876, 419] on span "Exit" at bounding box center [871, 419] width 14 height 8
click at [850, 395] on button "Save & Exit" at bounding box center [853, 394] width 76 height 23
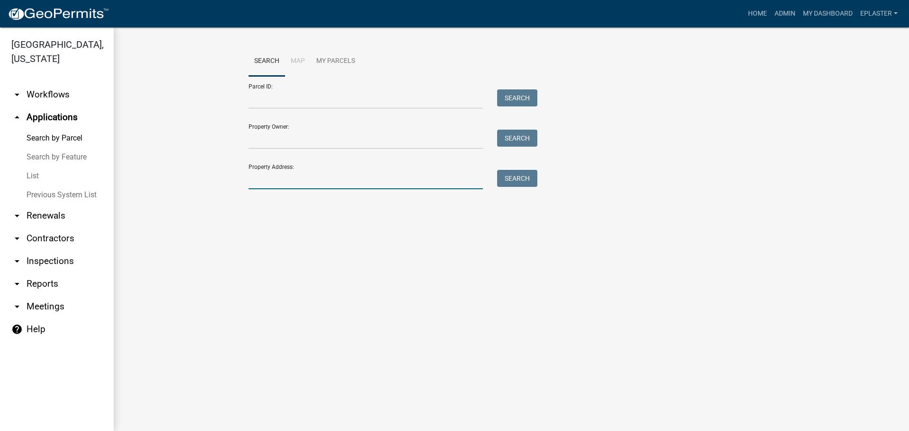
click at [318, 173] on input "Property Address:" at bounding box center [366, 179] width 234 height 19
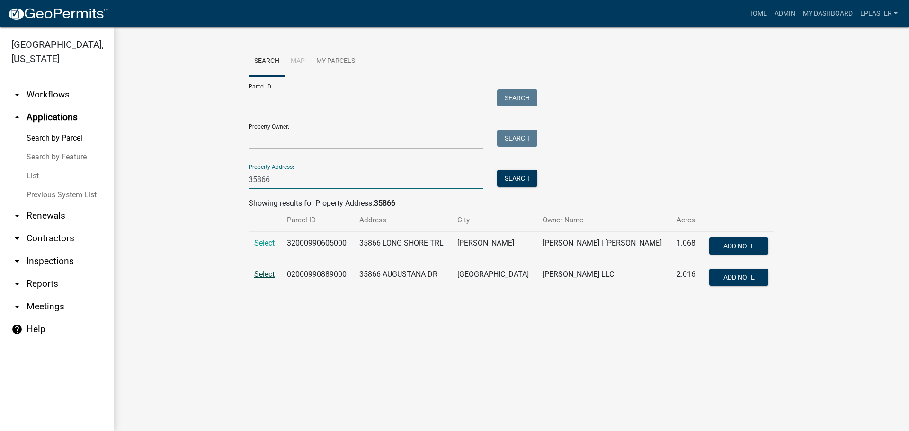
type input "35866"
click at [263, 276] on span "Select" at bounding box center [264, 274] width 20 height 9
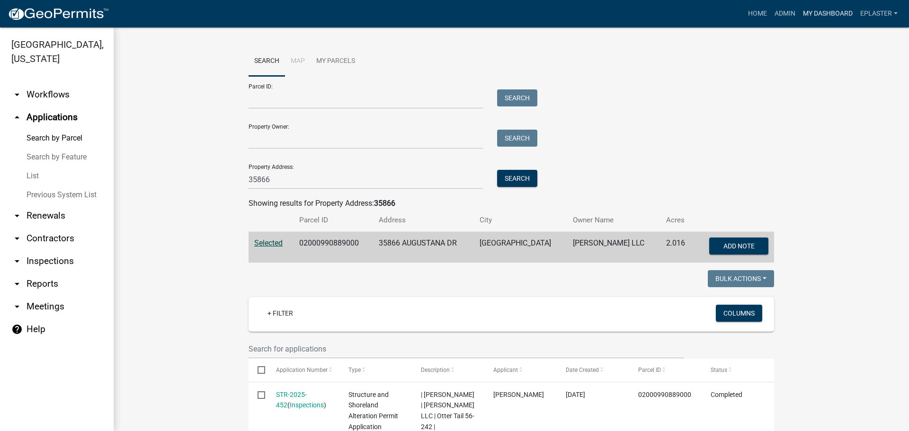
click at [835, 9] on link "My Dashboard" at bounding box center [827, 14] width 57 height 18
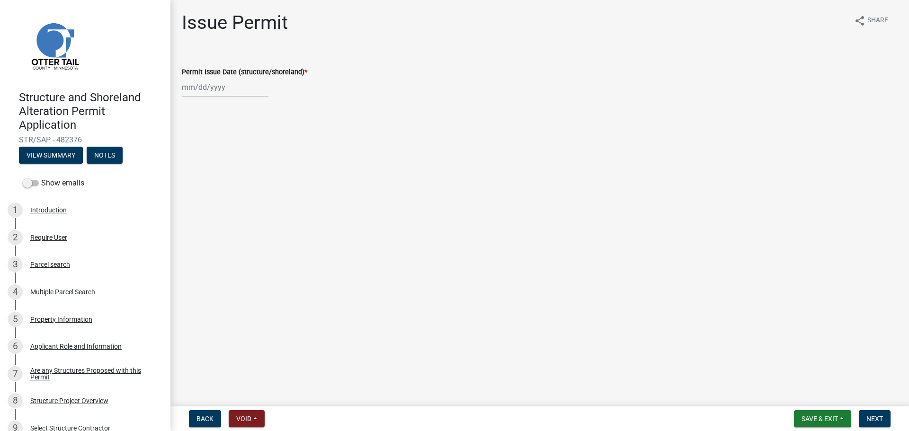
click at [201, 86] on div at bounding box center [225, 87] width 87 height 19
select select "10"
select select "2025"
click at [190, 156] on div "6" at bounding box center [191, 152] width 15 height 15
type input "[DATE]"
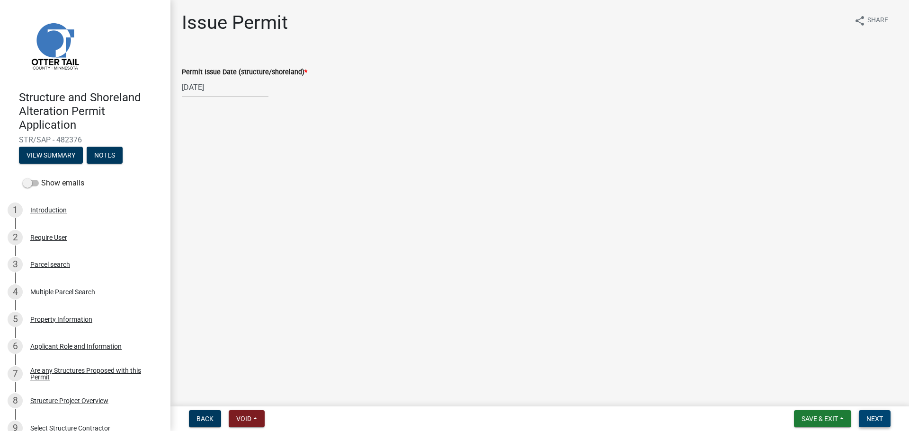
click at [877, 422] on span "Next" at bounding box center [875, 419] width 17 height 8
click at [872, 420] on span "Next" at bounding box center [875, 419] width 17 height 8
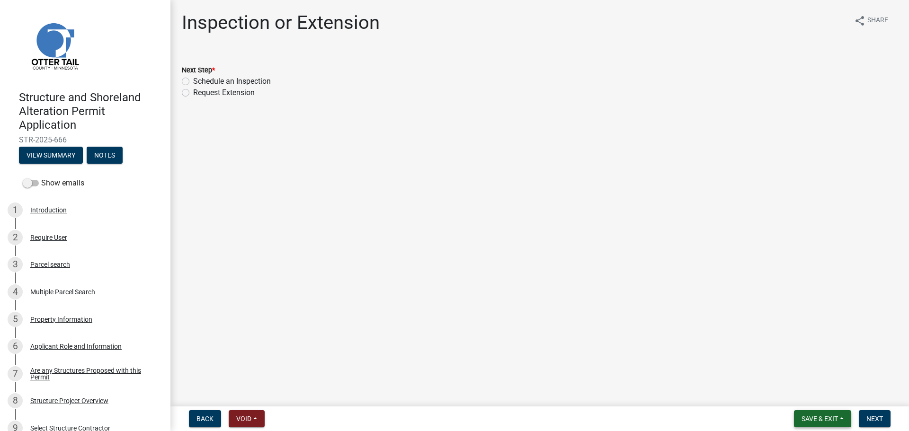
click at [818, 423] on button "Save & Exit" at bounding box center [822, 419] width 57 height 17
click at [810, 398] on button "Save & Exit" at bounding box center [814, 394] width 76 height 23
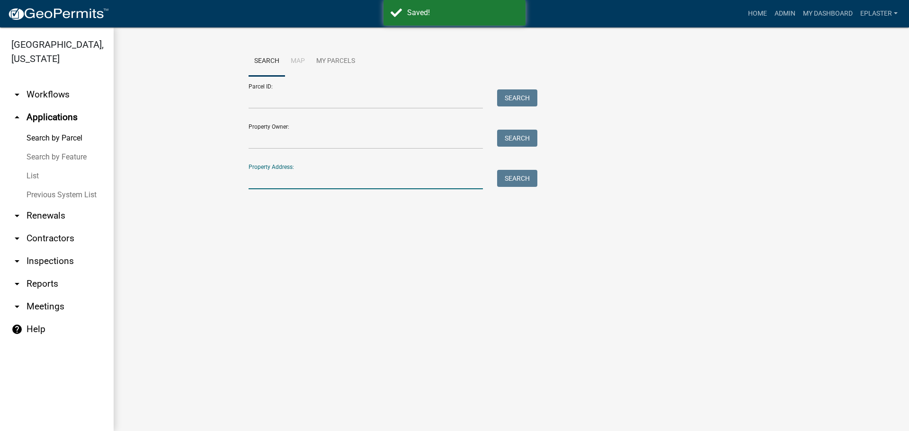
click at [299, 177] on input "Property Address:" at bounding box center [366, 179] width 234 height 19
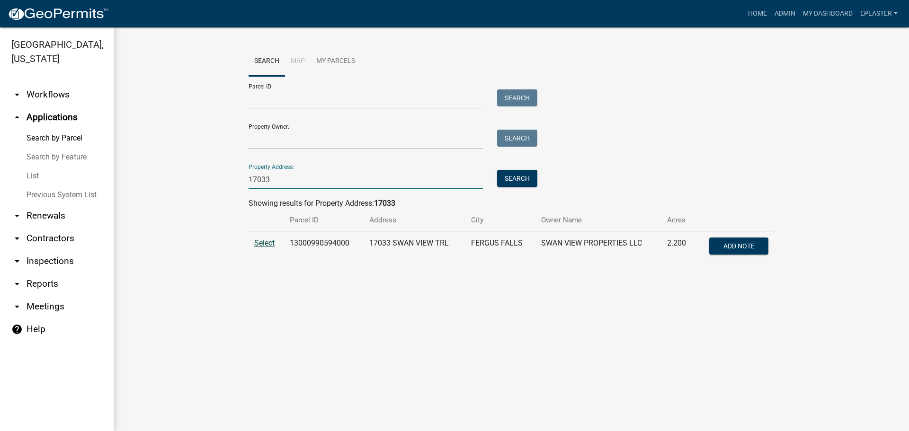
type input "17033"
click at [273, 241] on span "Select" at bounding box center [264, 243] width 20 height 9
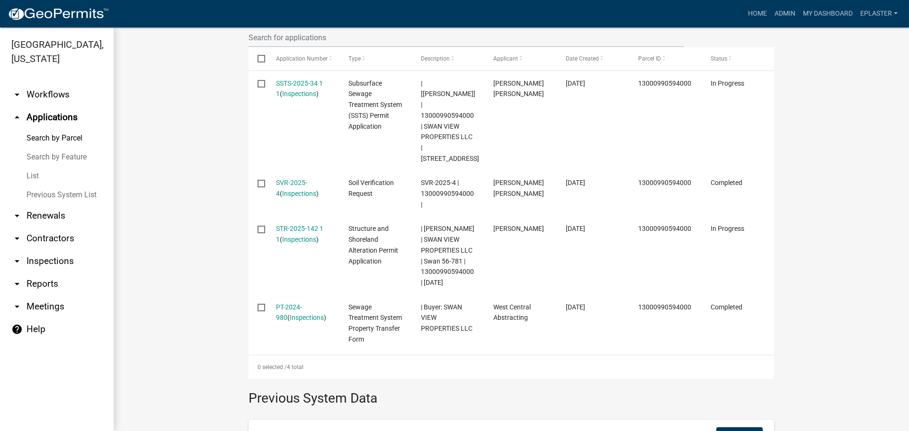
scroll to position [331, 0]
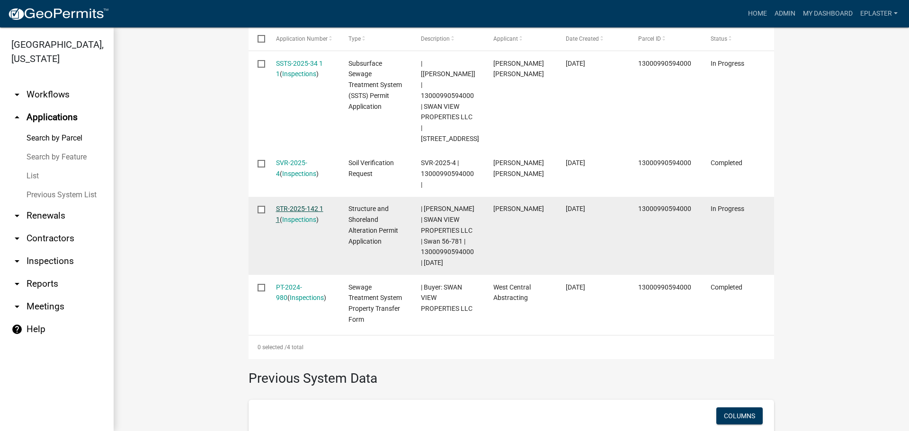
click at [283, 205] on link "STR-2025-142 1 1" at bounding box center [299, 214] width 47 height 18
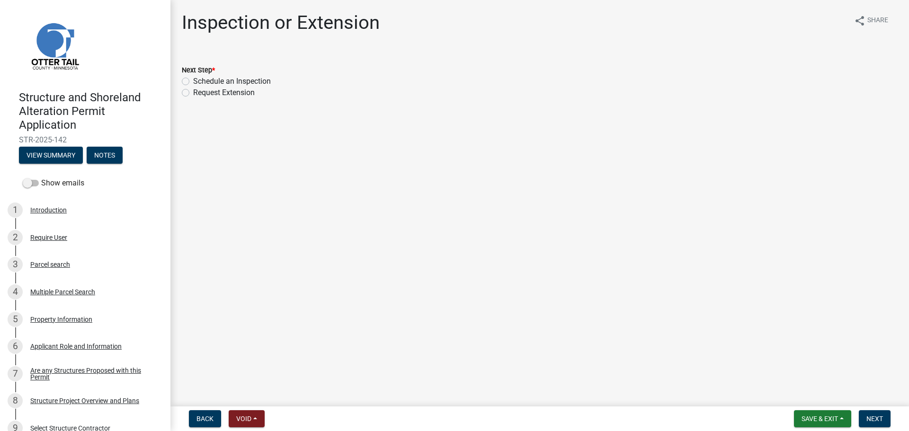
click at [193, 81] on label "Schedule an Inspection" at bounding box center [232, 81] width 78 height 11
click at [193, 81] on input "Schedule an Inspection" at bounding box center [196, 79] width 6 height 6
radio input "true"
click at [881, 421] on span "Next" at bounding box center [875, 419] width 17 height 8
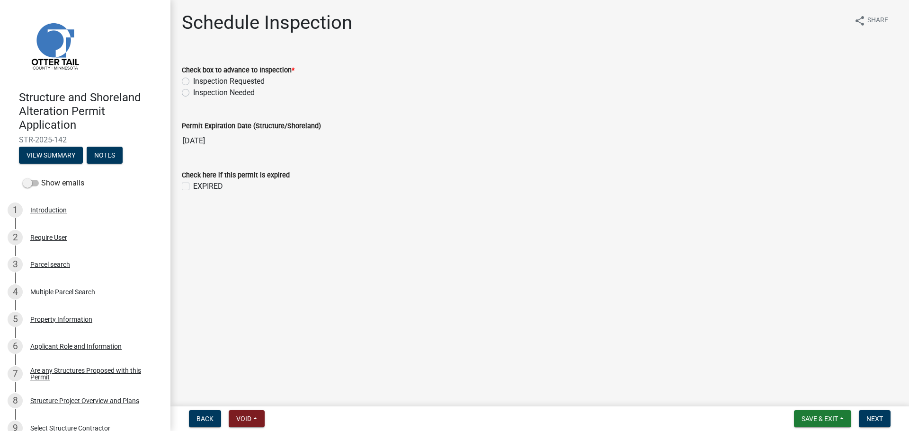
click at [193, 81] on label "Inspection Requested" at bounding box center [229, 81] width 72 height 11
click at [193, 81] on input "Inspection Requested" at bounding box center [196, 79] width 6 height 6
radio input "true"
click at [883, 417] on span "Next" at bounding box center [875, 419] width 17 height 8
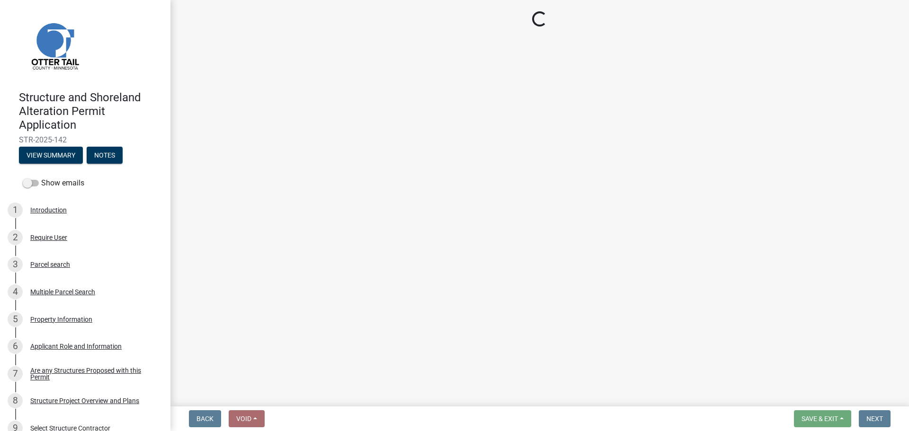
select select "710d5f49-2663-4e73-9718-d0c4e189f5ed"
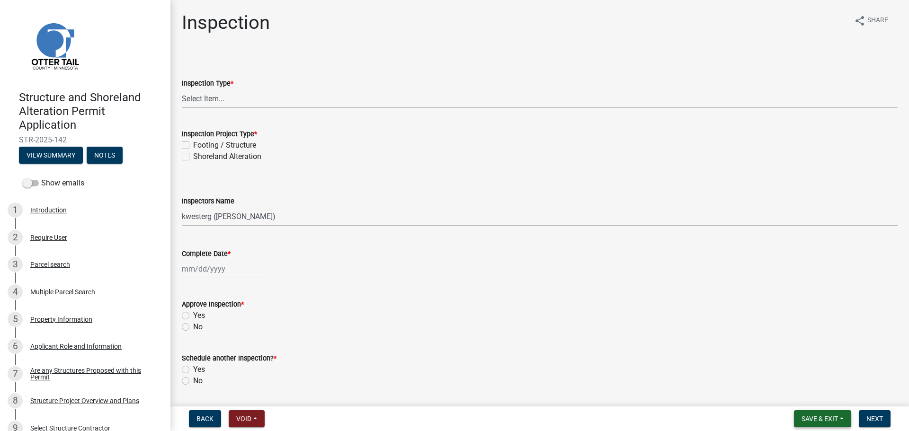
click at [835, 419] on span "Save & Exit" at bounding box center [820, 419] width 36 height 8
click at [828, 388] on button "Save & Exit" at bounding box center [814, 394] width 76 height 23
